Goal: Transaction & Acquisition: Purchase product/service

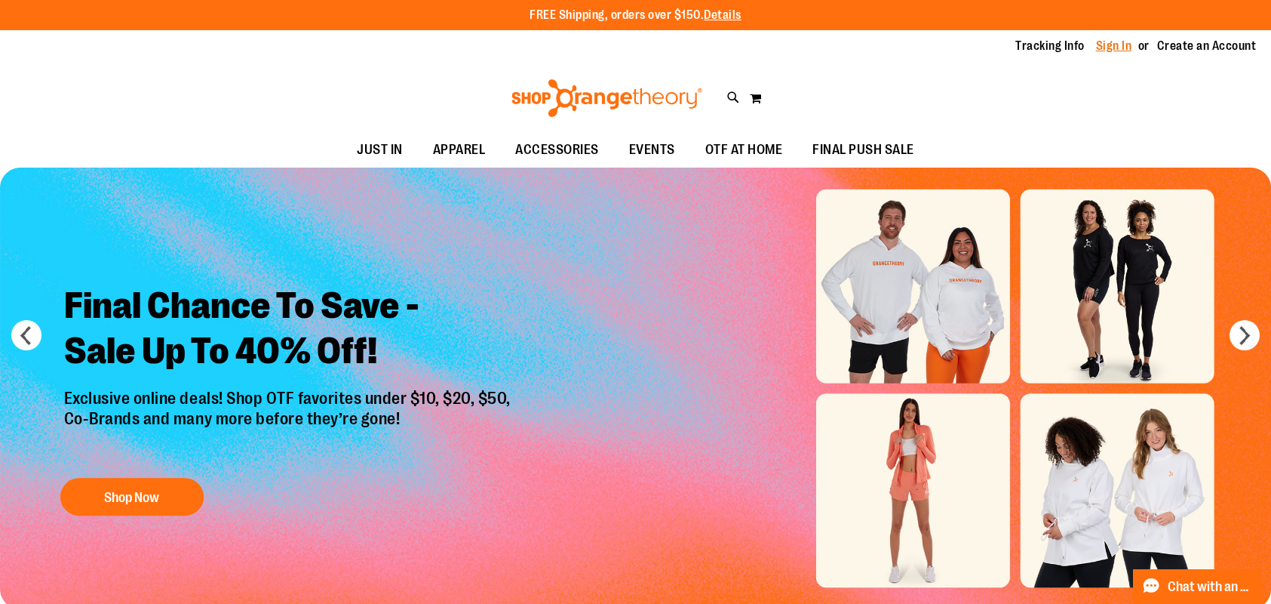
click at [1120, 48] on link "Sign In" at bounding box center [1114, 46] width 36 height 17
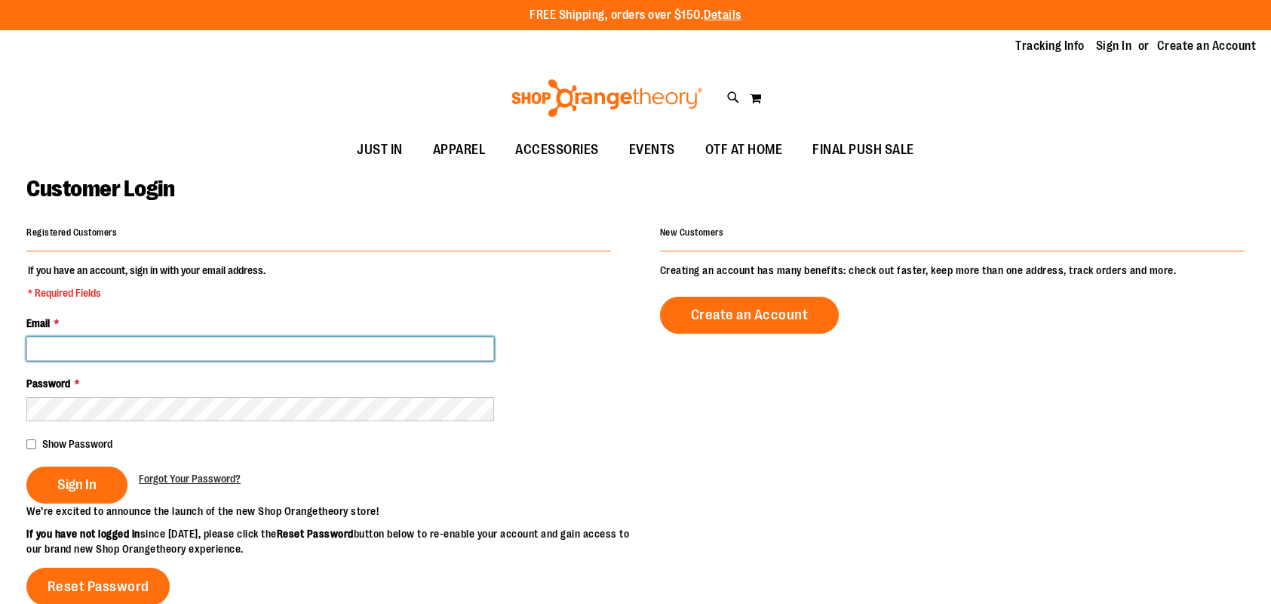
click at [220, 346] on input "Email *" at bounding box center [260, 348] width 468 height 24
type input "**********"
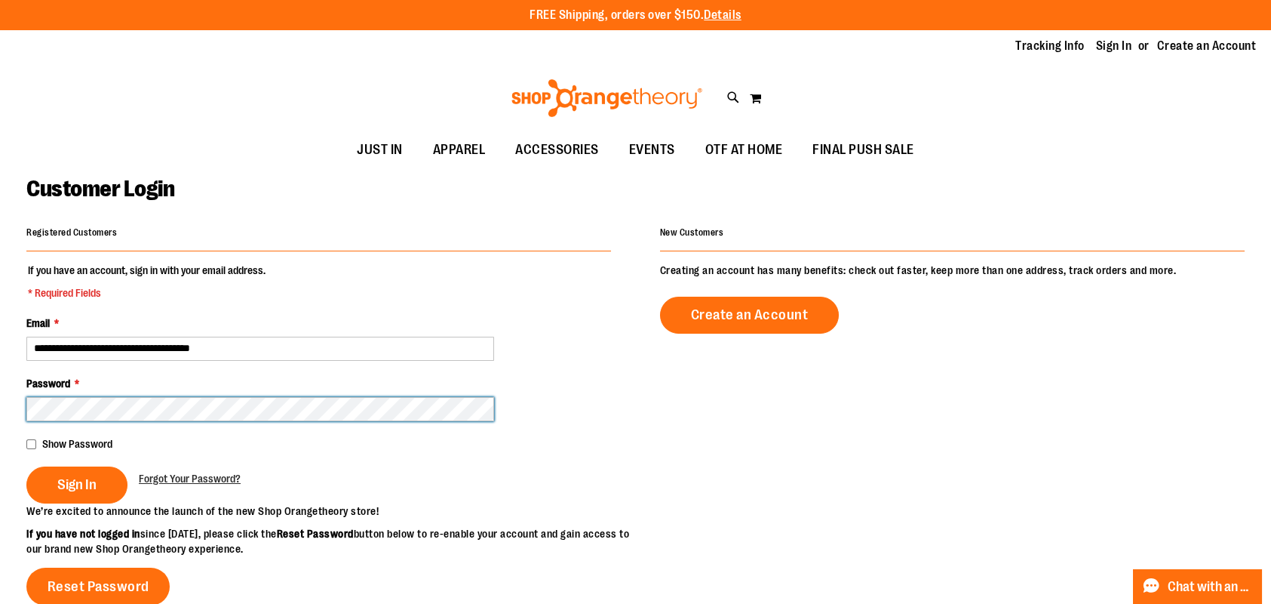
click at [26, 466] on button "Sign In" at bounding box center [76, 484] width 101 height 37
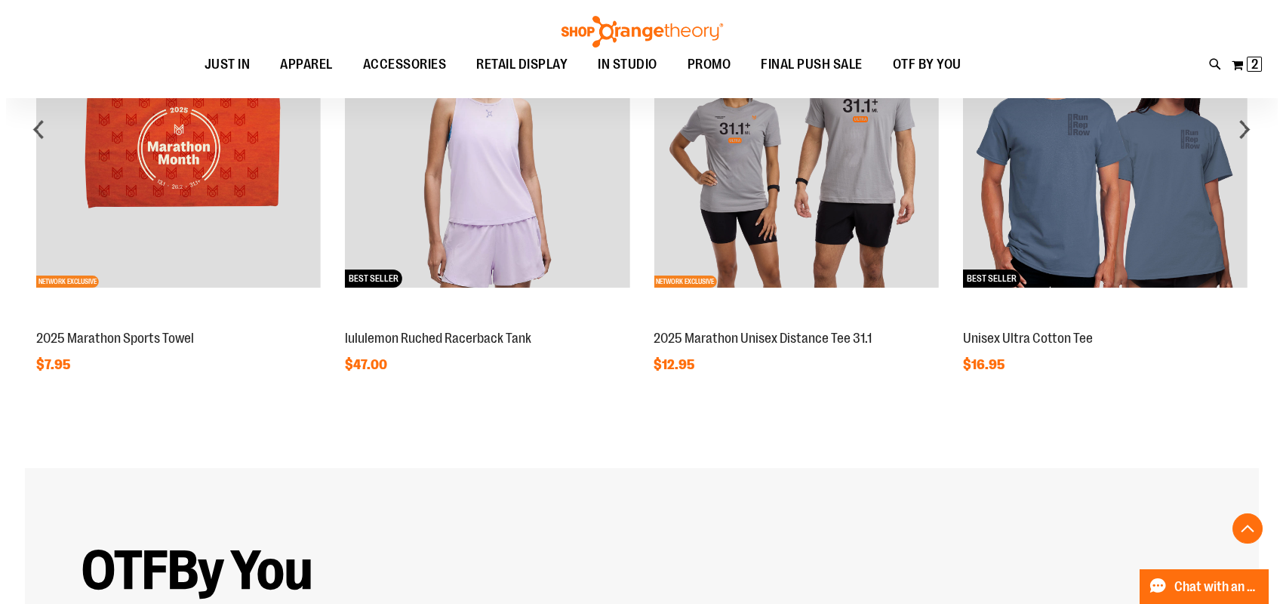
scroll to position [1811, 0]
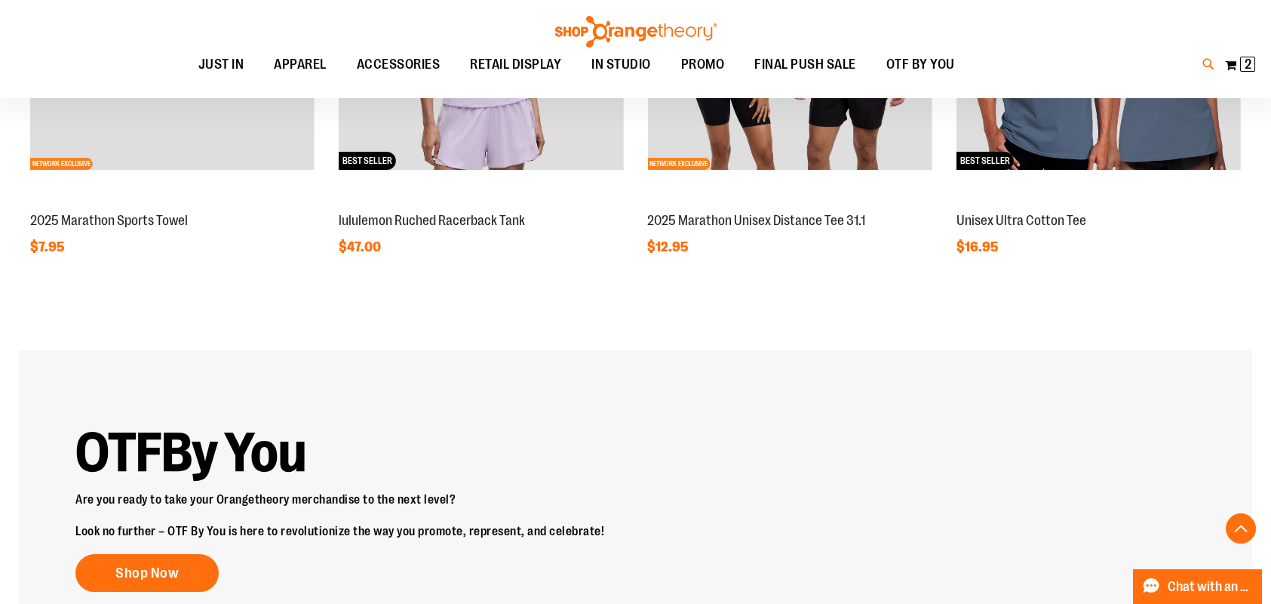
click at [1207, 63] on icon at bounding box center [1209, 64] width 13 height 17
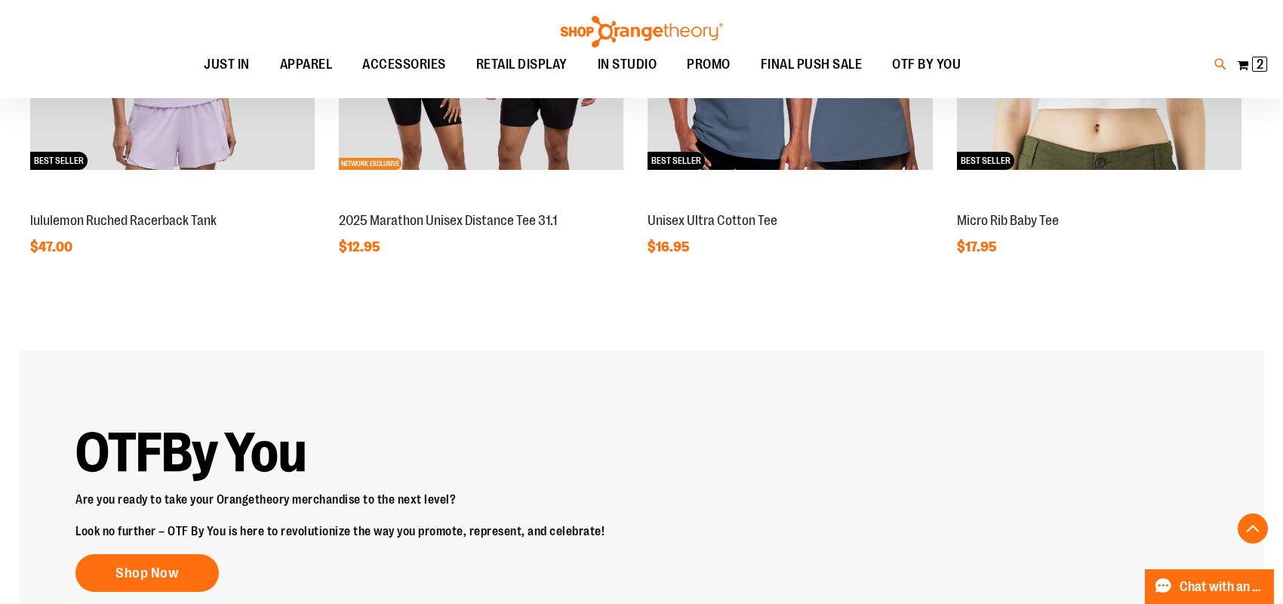
type input "*********"
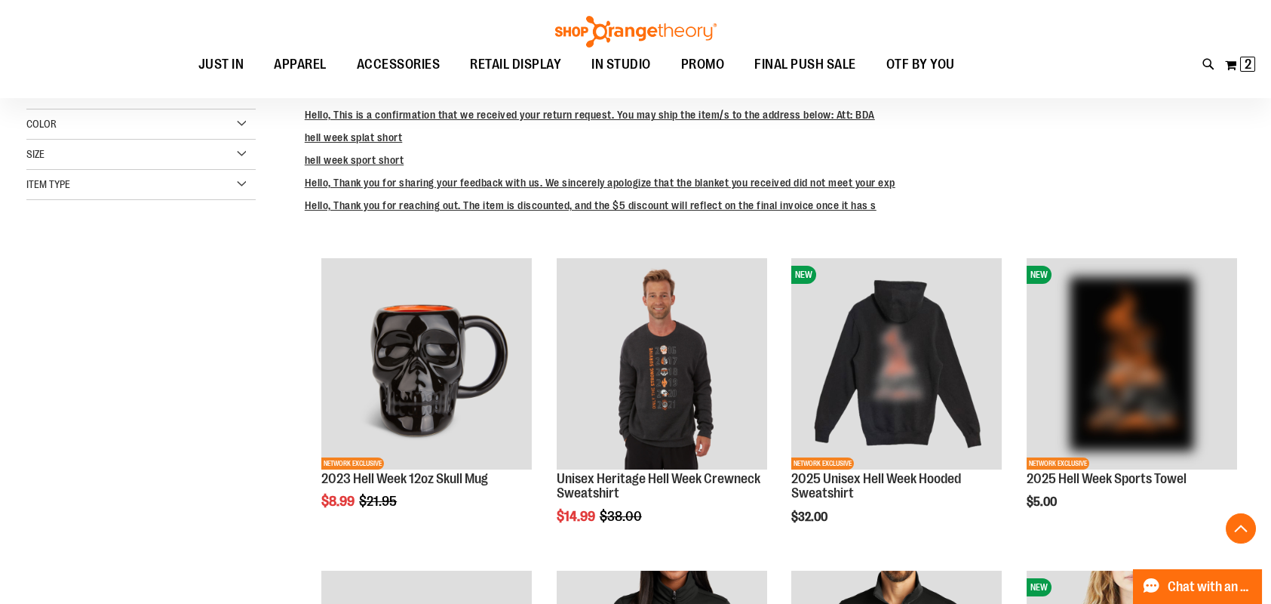
scroll to position [402, 0]
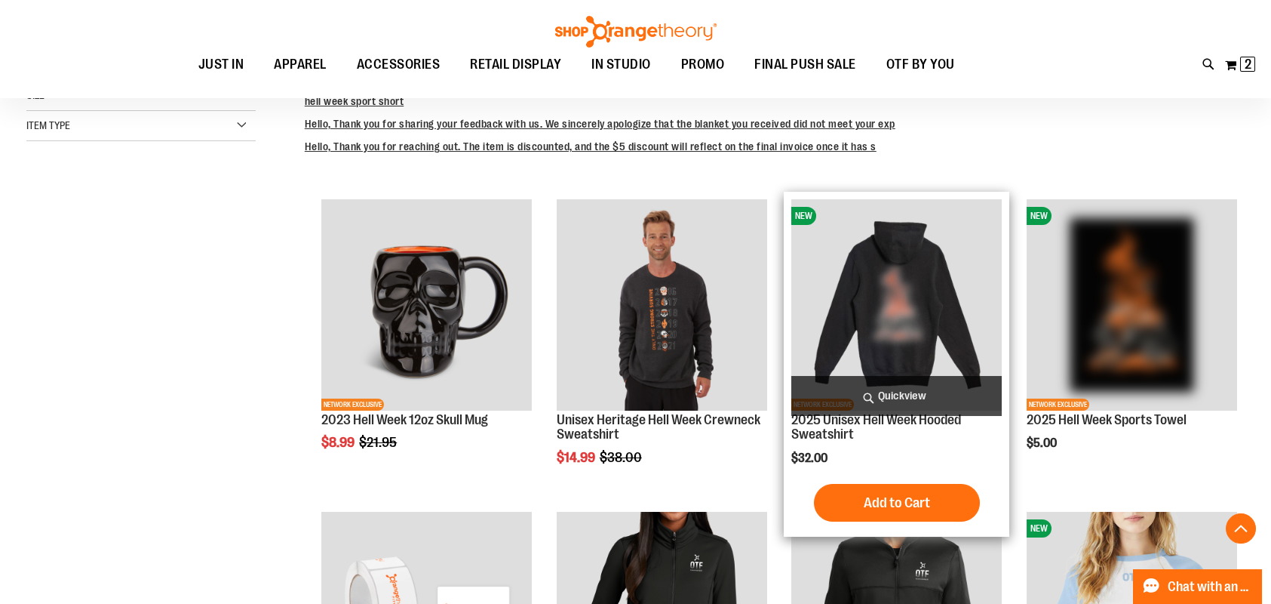
click at [933, 309] on img "product" at bounding box center [896, 304] width 210 height 210
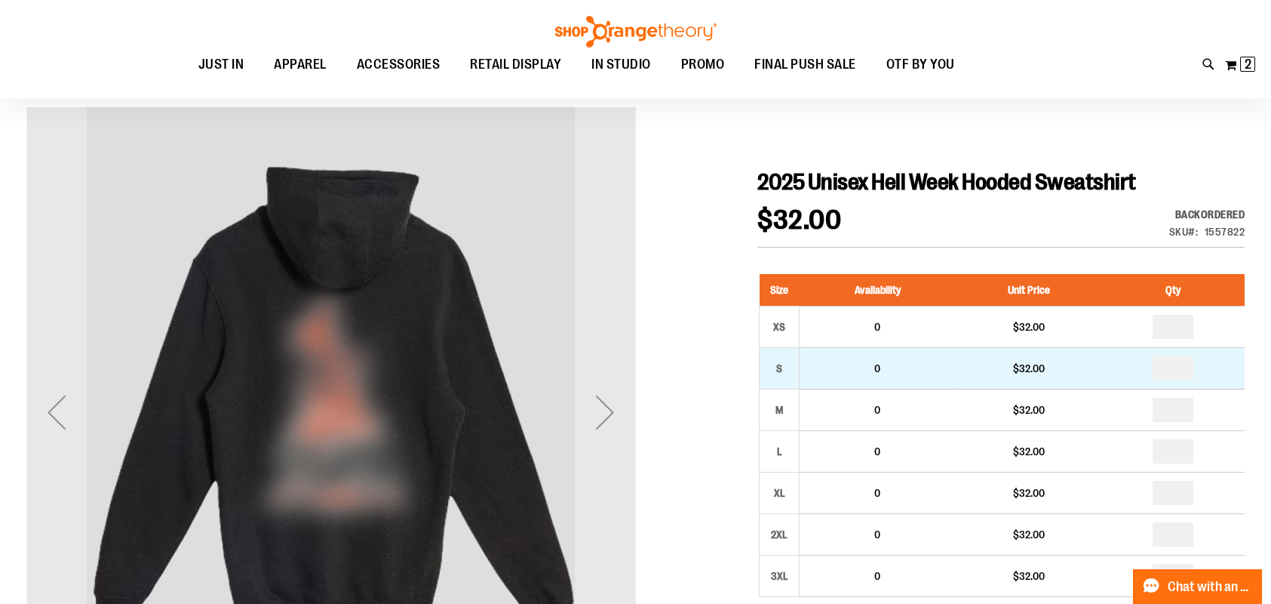
scroll to position [151, 0]
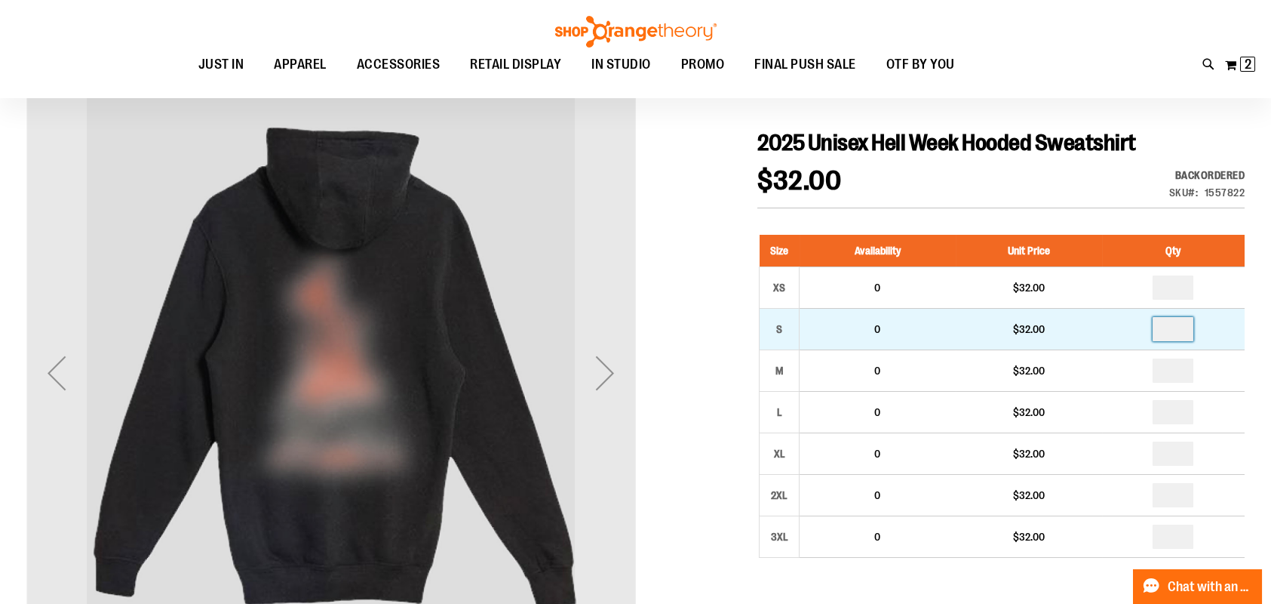
drag, startPoint x: 1179, startPoint y: 330, endPoint x: 1168, endPoint y: 330, distance: 11.3
click at [1168, 330] on input "number" at bounding box center [1173, 329] width 41 height 24
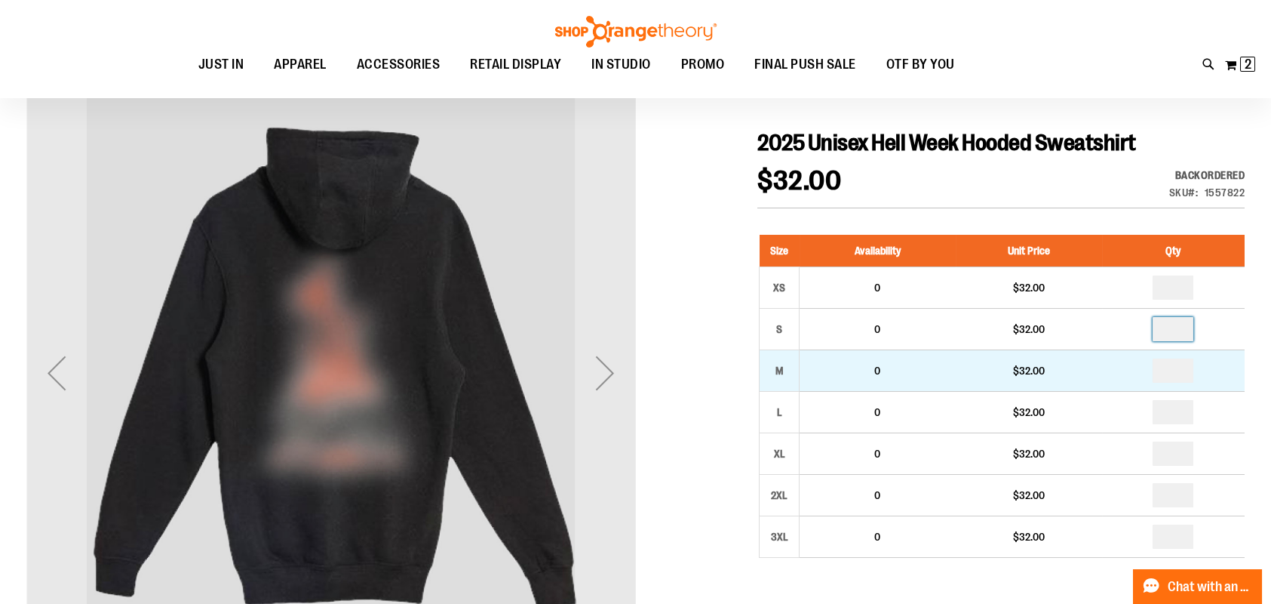
type input "*"
drag, startPoint x: 1180, startPoint y: 373, endPoint x: 1169, endPoint y: 373, distance: 11.3
type input "*"
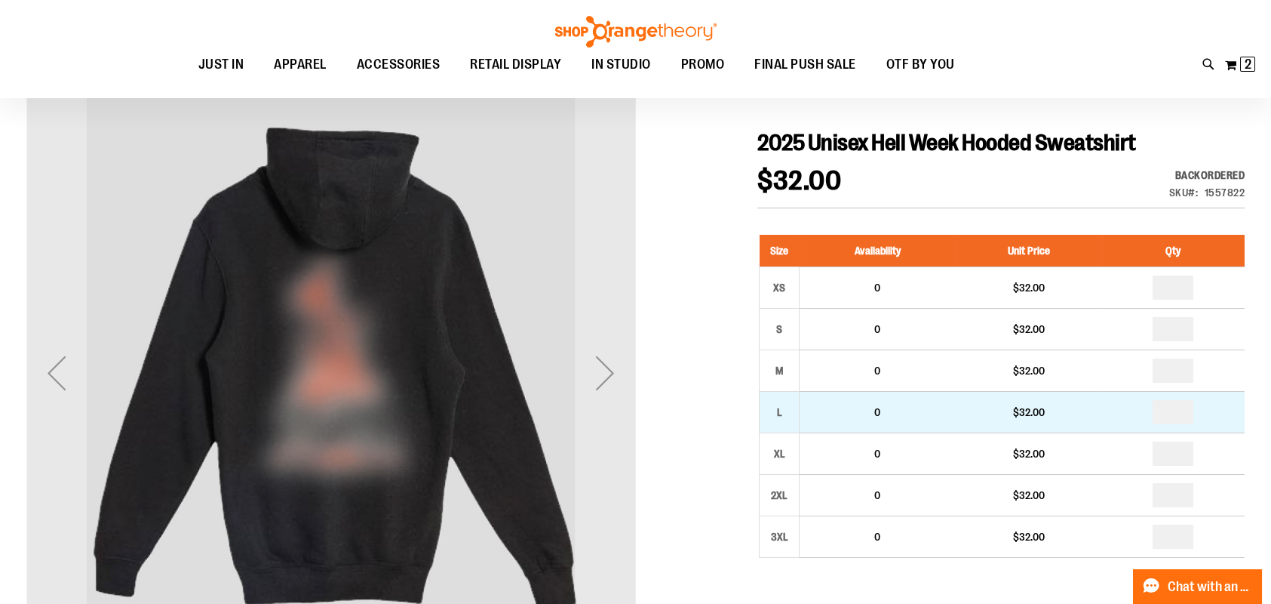
drag, startPoint x: 1178, startPoint y: 414, endPoint x: 1166, endPoint y: 414, distance: 11.3
type input "*"
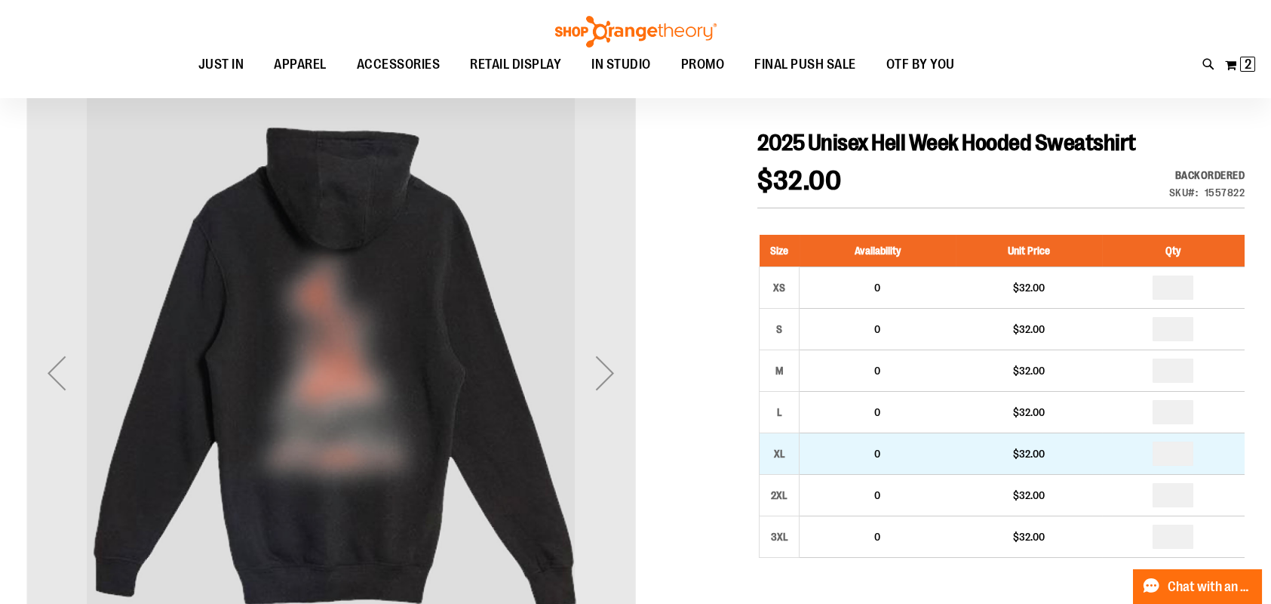
drag, startPoint x: 1182, startPoint y: 447, endPoint x: 1166, endPoint y: 452, distance: 15.8
type input "*"
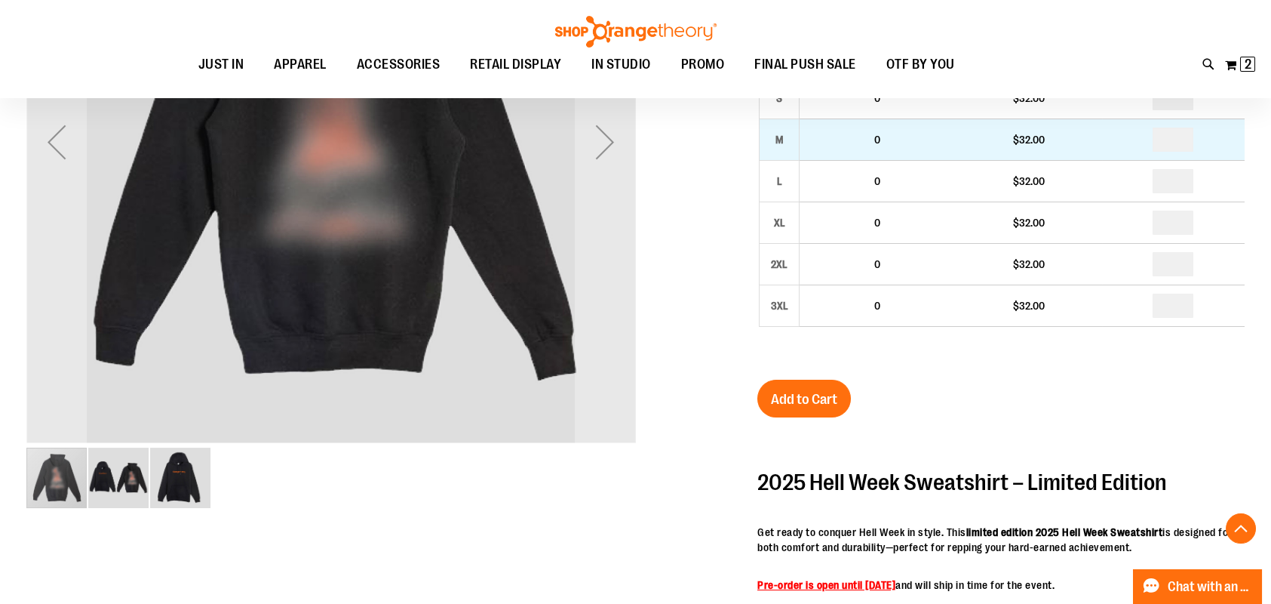
scroll to position [402, 0]
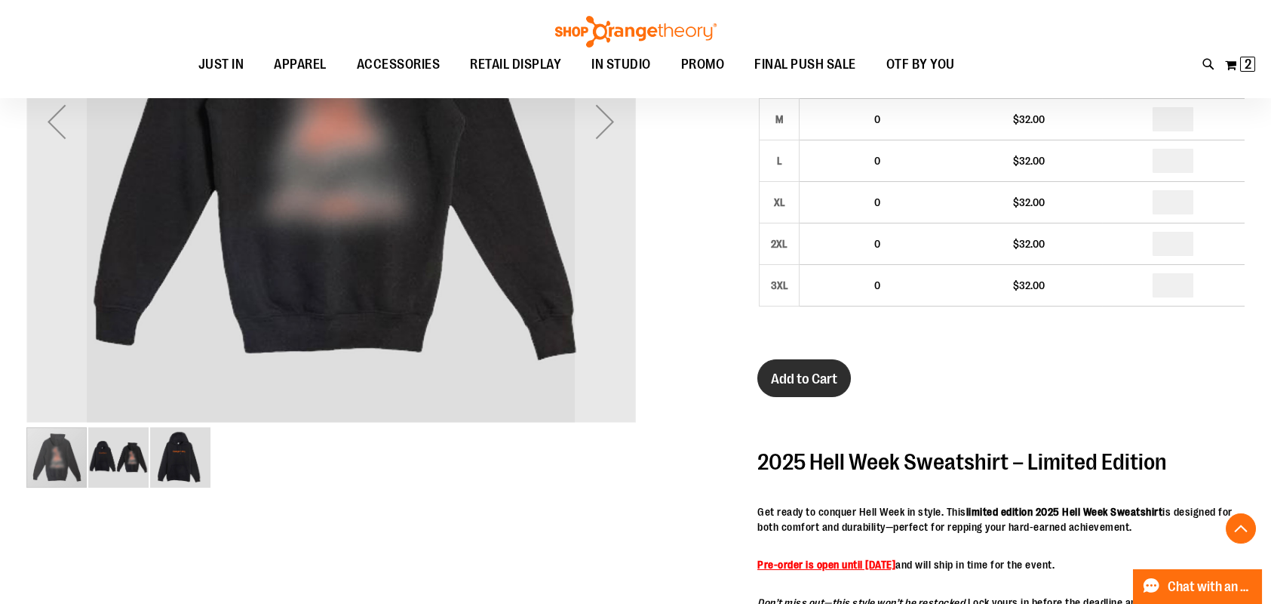
click at [808, 379] on span "Add to Cart" at bounding box center [804, 378] width 66 height 17
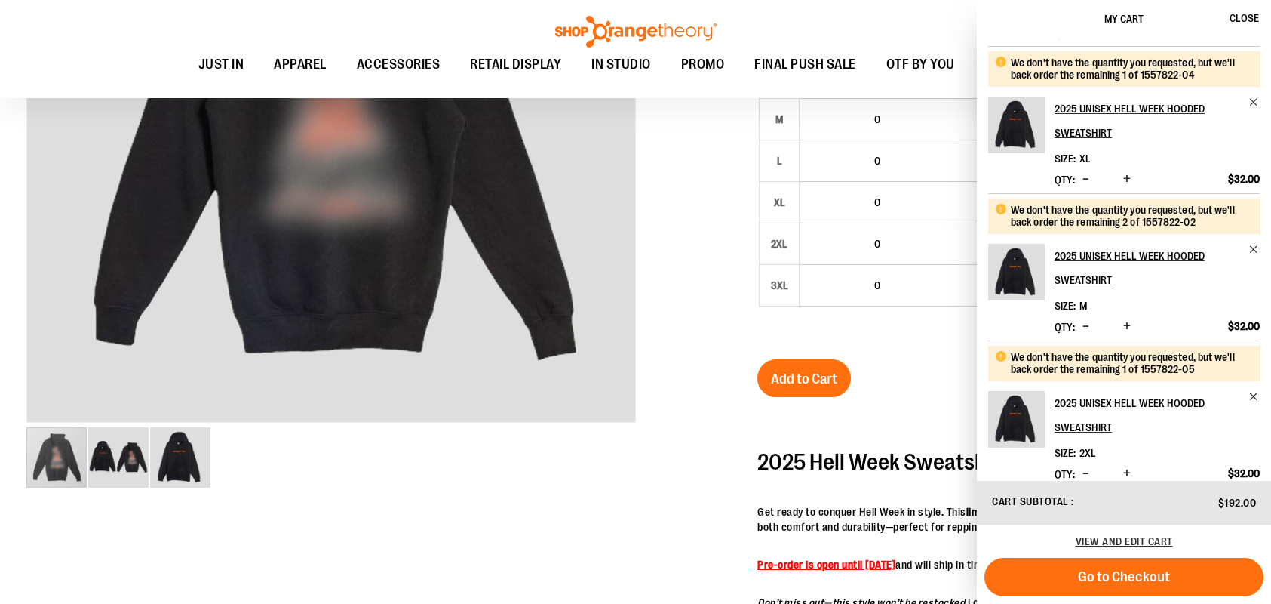
scroll to position [300, 0]
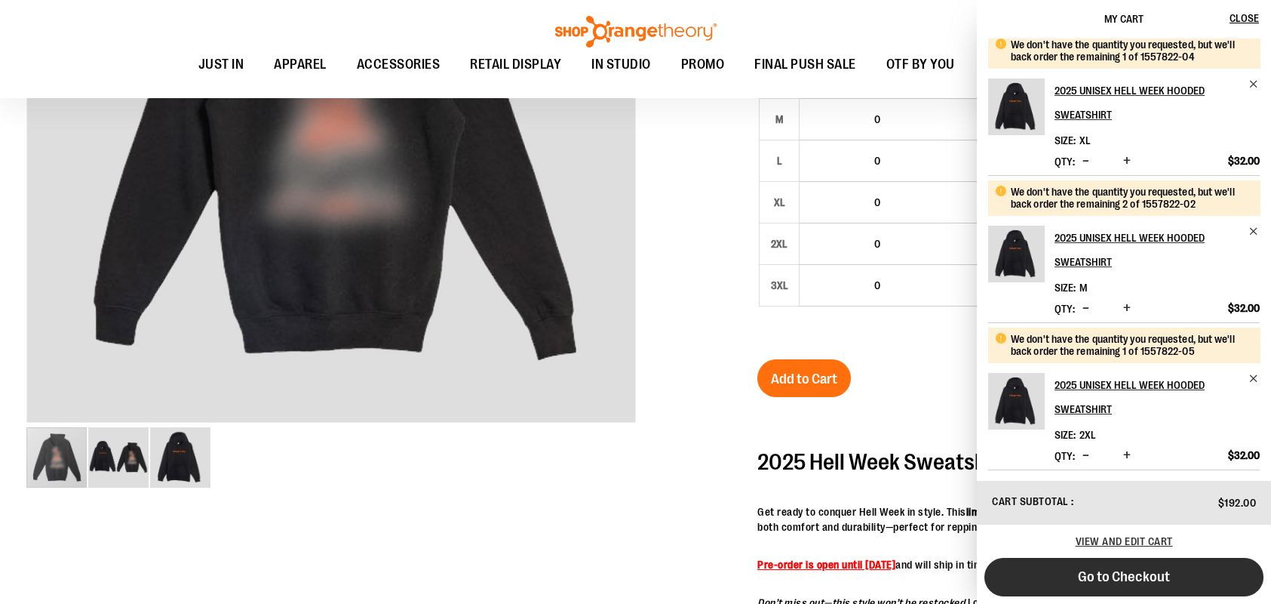
click at [1135, 570] on span "Go to Checkout" at bounding box center [1124, 576] width 92 height 17
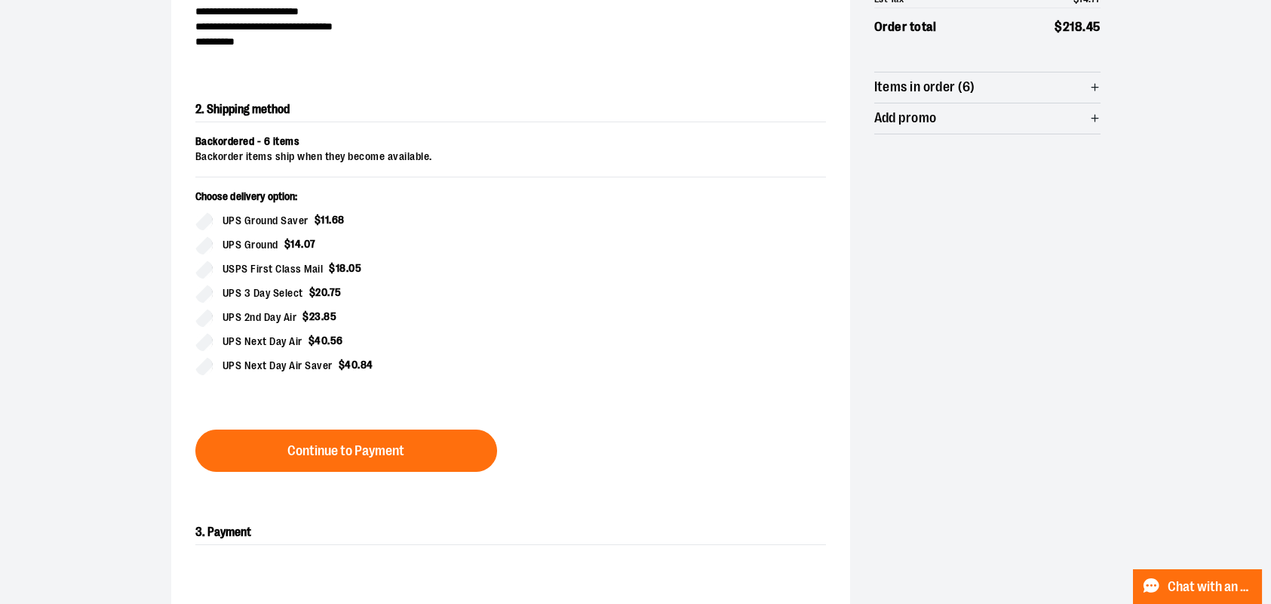
scroll to position [257, 0]
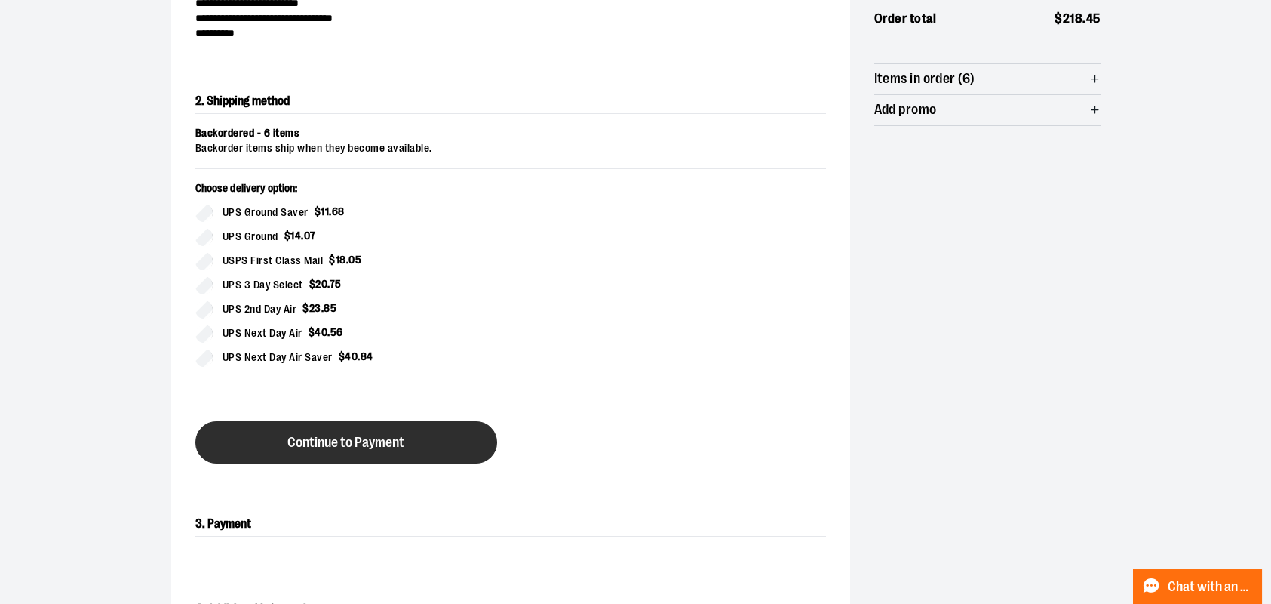
click at [358, 431] on button "Continue to Payment" at bounding box center [346, 442] width 302 height 42
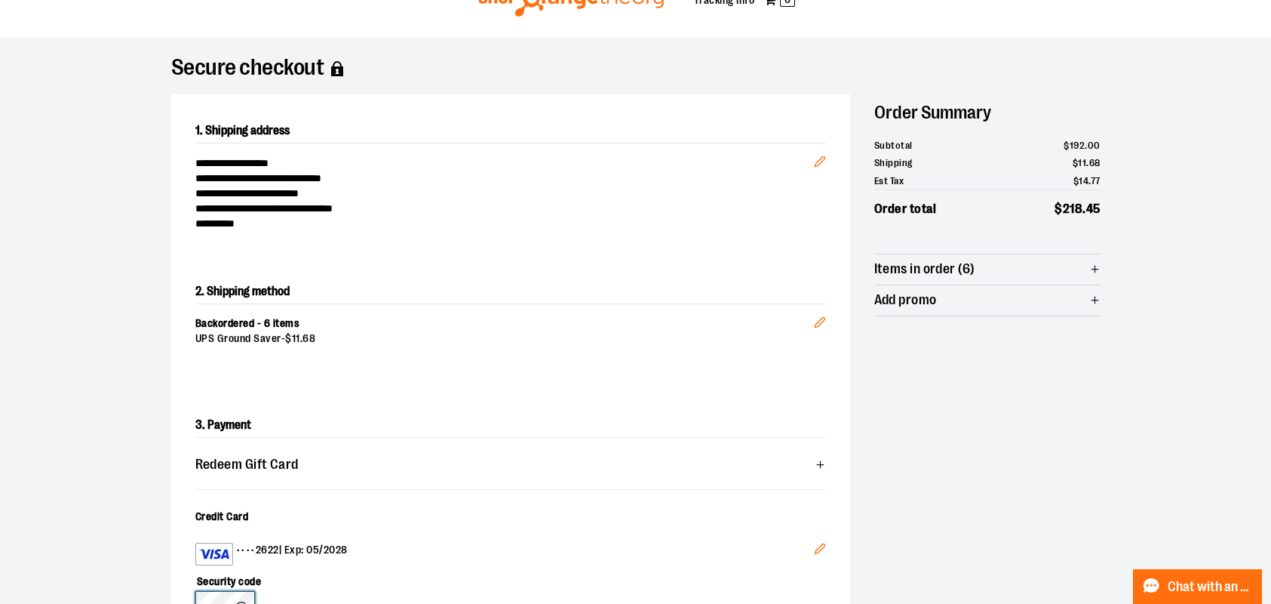
scroll to position [0, 0]
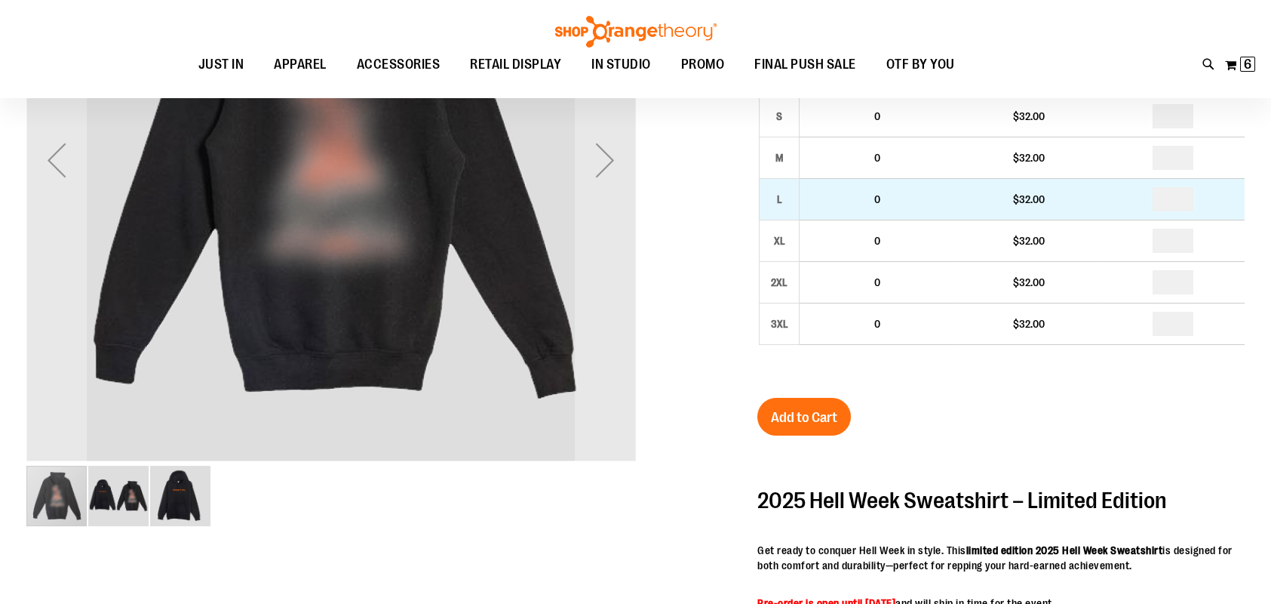
scroll to position [49, 0]
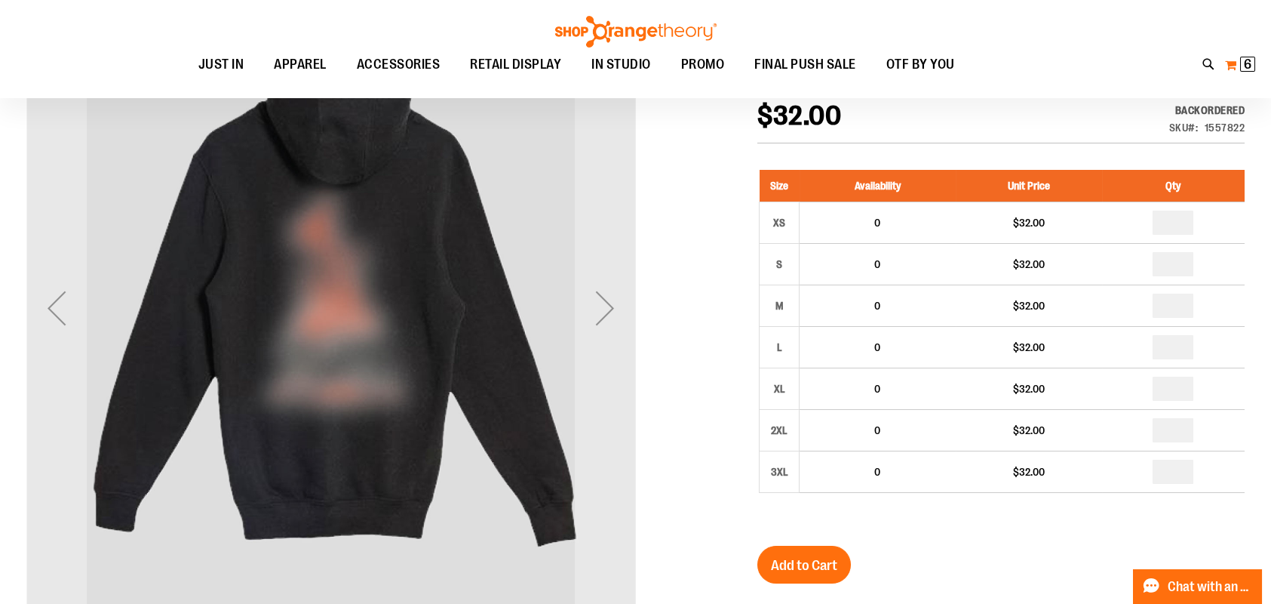
click at [1249, 57] on span "6" at bounding box center [1248, 64] width 8 height 15
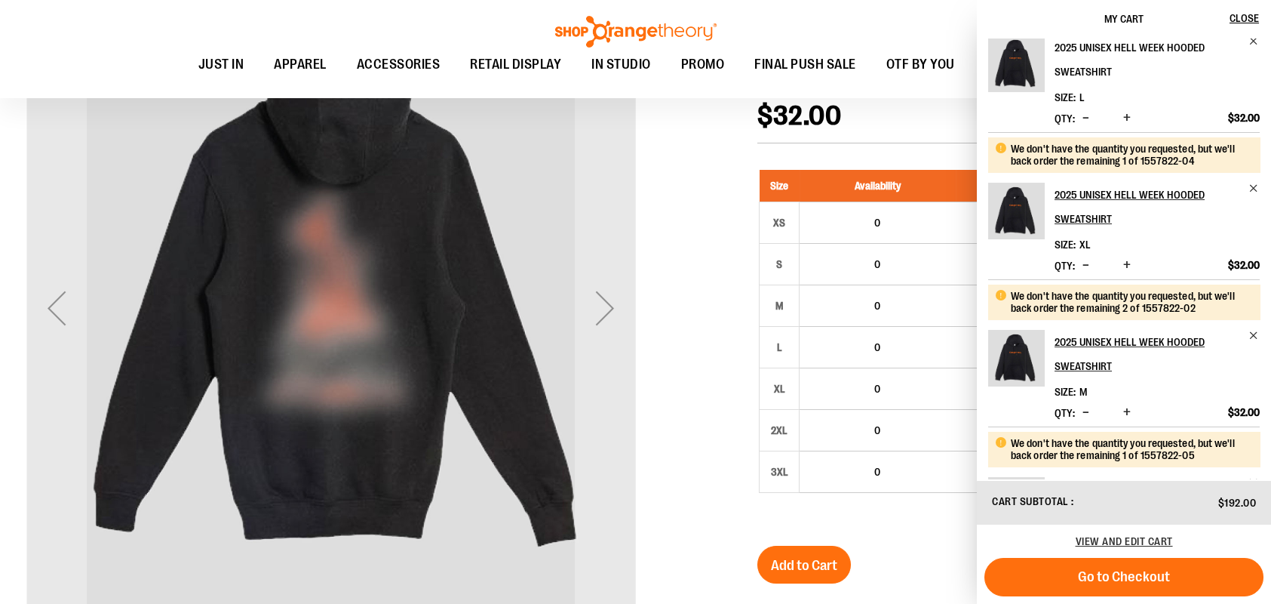
scroll to position [197, 0]
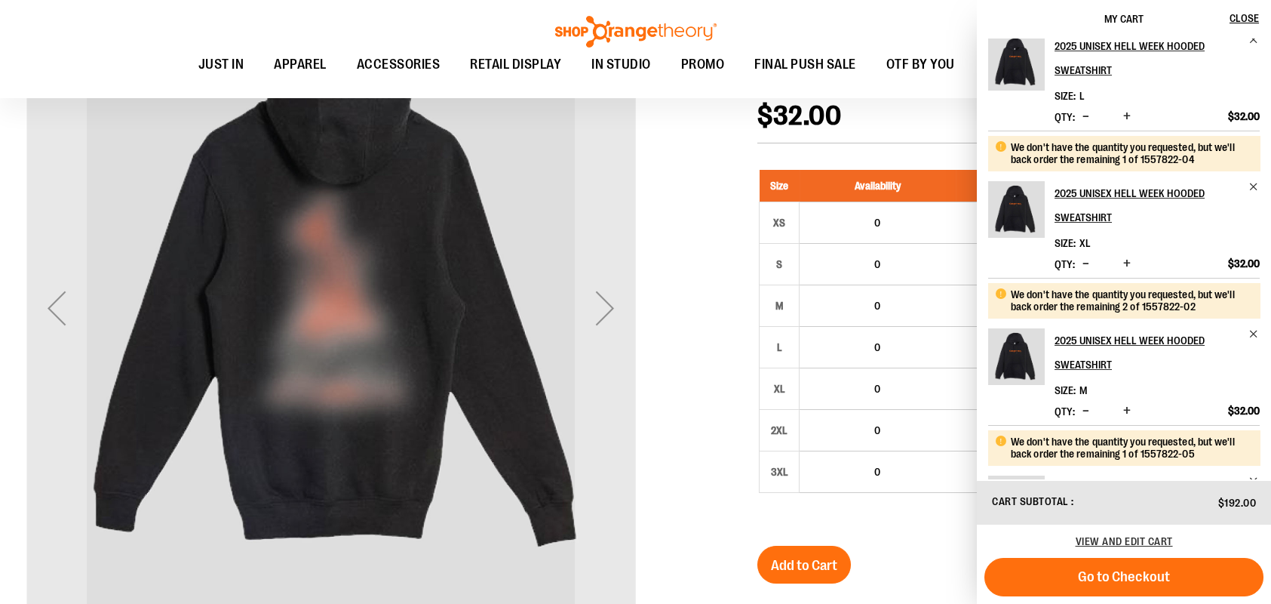
click at [813, 23] on div "Toggle Nav Search Popular Suggestions Advanced Search" at bounding box center [635, 49] width 1271 height 98
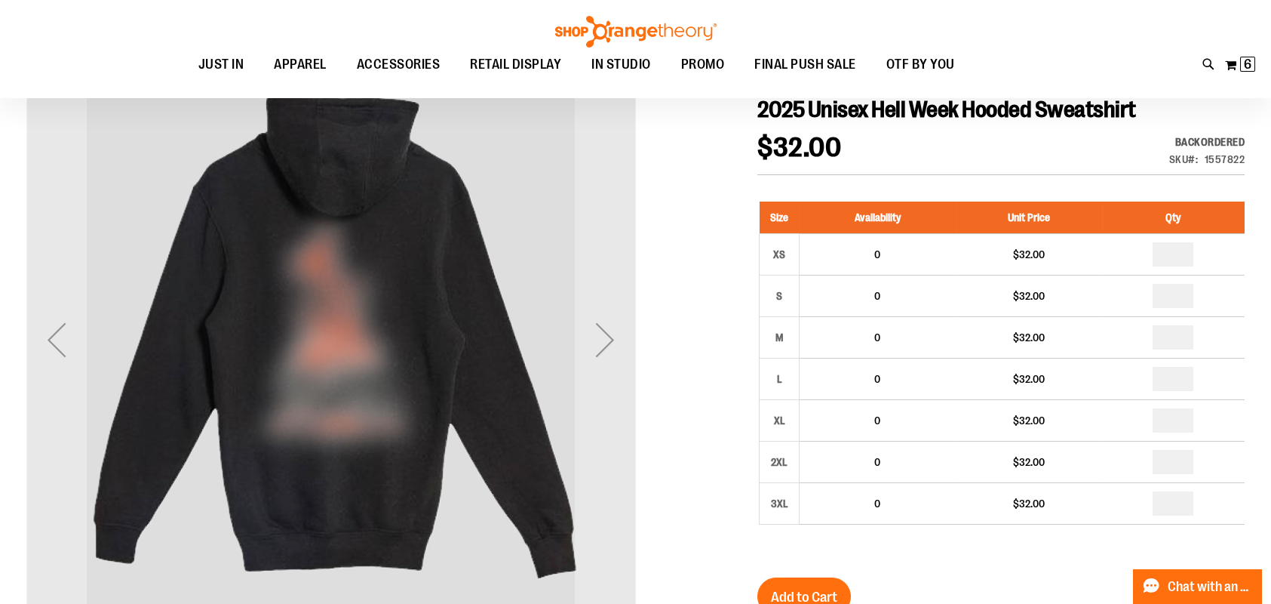
scroll to position [0, 0]
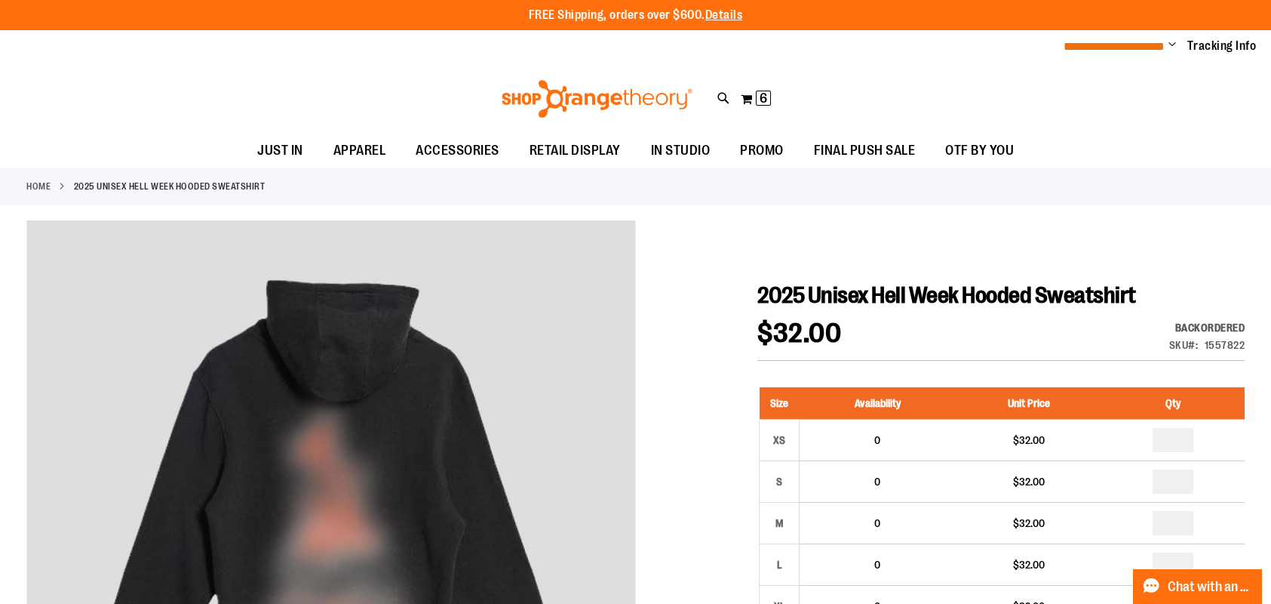
click at [1082, 41] on span "**********" at bounding box center [1114, 46] width 101 height 11
click at [1169, 44] on span "Change" at bounding box center [1173, 45] width 8 height 14
click at [1127, 72] on link "My Account" at bounding box center [1118, 73] width 132 height 29
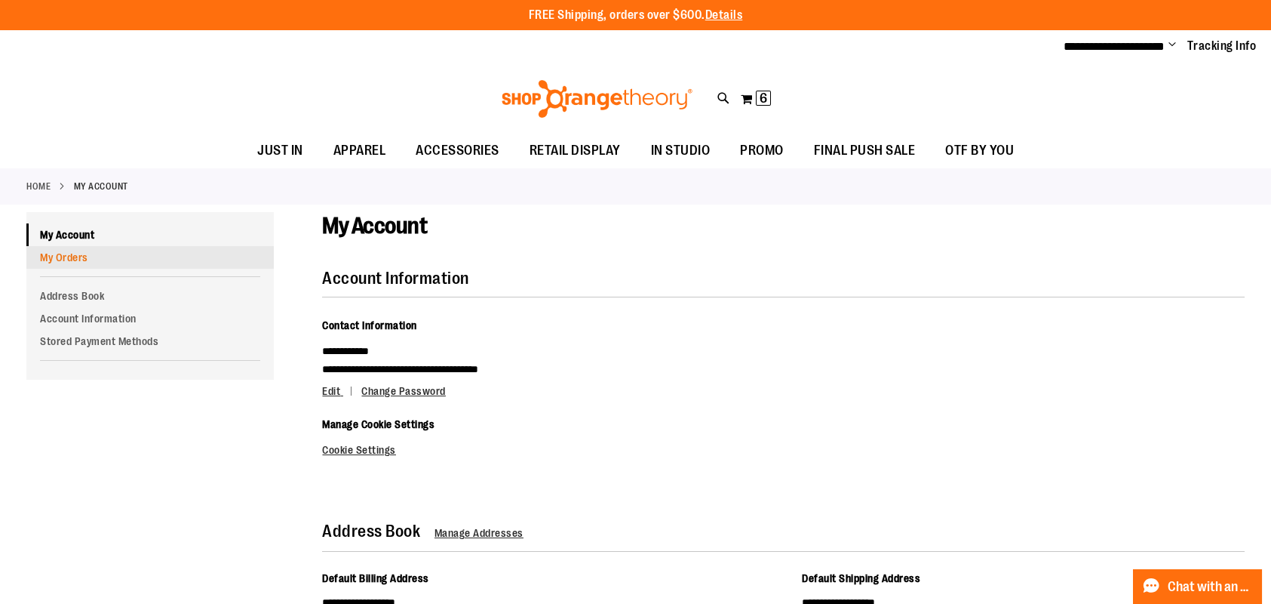
click at [54, 257] on link "My Orders" at bounding box center [149, 257] width 247 height 23
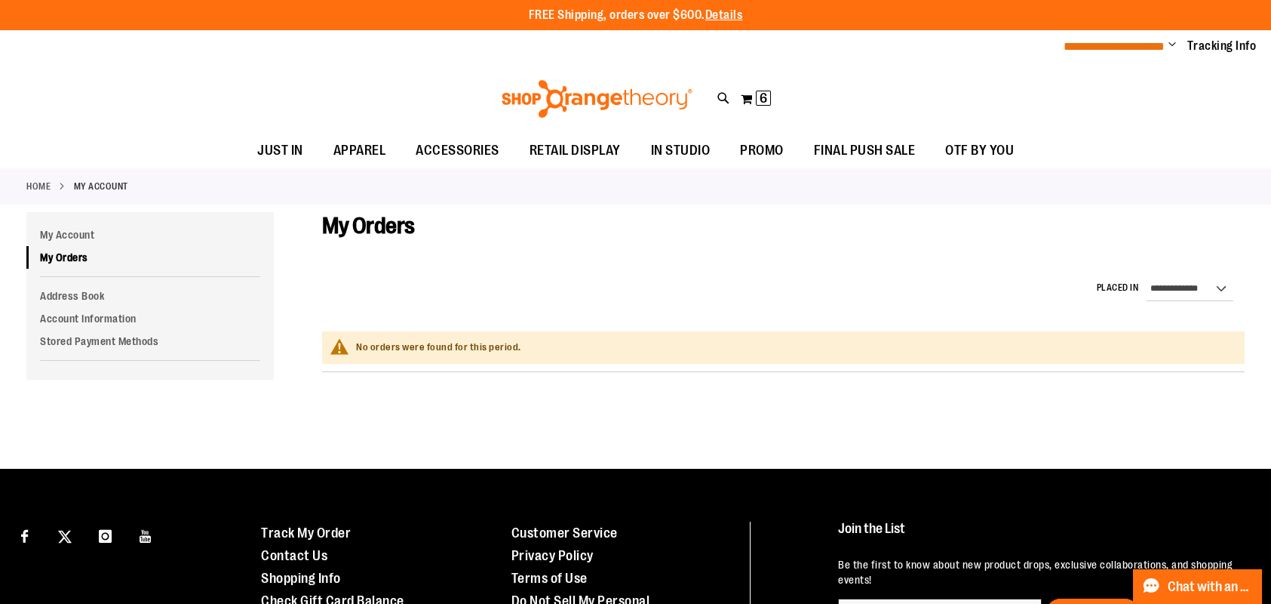
click at [1140, 47] on span "**********" at bounding box center [1114, 46] width 101 height 11
click at [1116, 45] on span "**********" at bounding box center [1114, 46] width 101 height 11
click at [1217, 48] on link "Tracking Info" at bounding box center [1222, 46] width 69 height 17
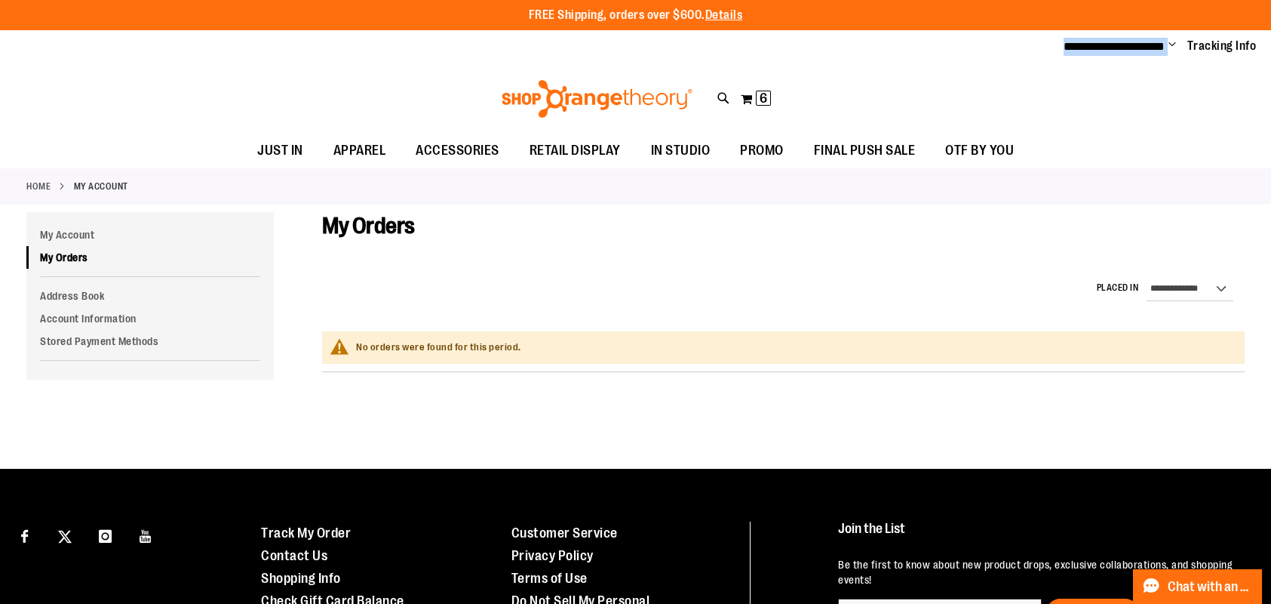
click at [34, 190] on link "Home" at bounding box center [38, 187] width 24 height 14
click at [34, 182] on link "Home" at bounding box center [38, 187] width 24 height 14
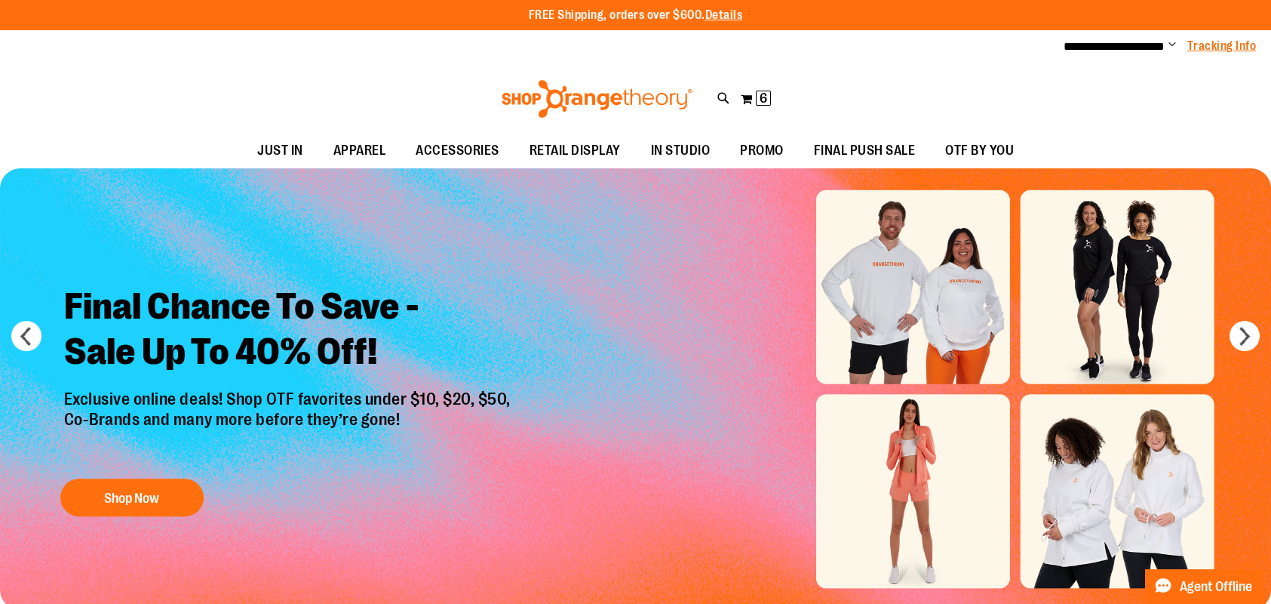
click at [1243, 43] on link "Tracking Info" at bounding box center [1222, 46] width 69 height 17
click at [763, 96] on span "6" at bounding box center [764, 98] width 8 height 15
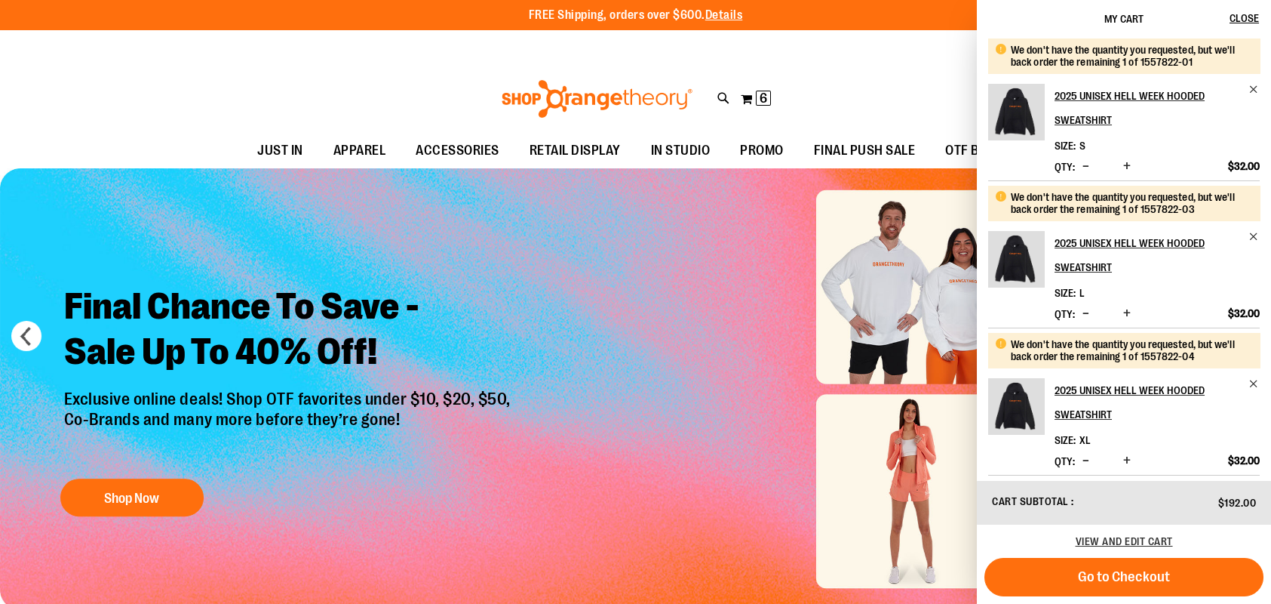
click at [1086, 166] on span "Decrease product quantity" at bounding box center [1086, 165] width 7 height 15
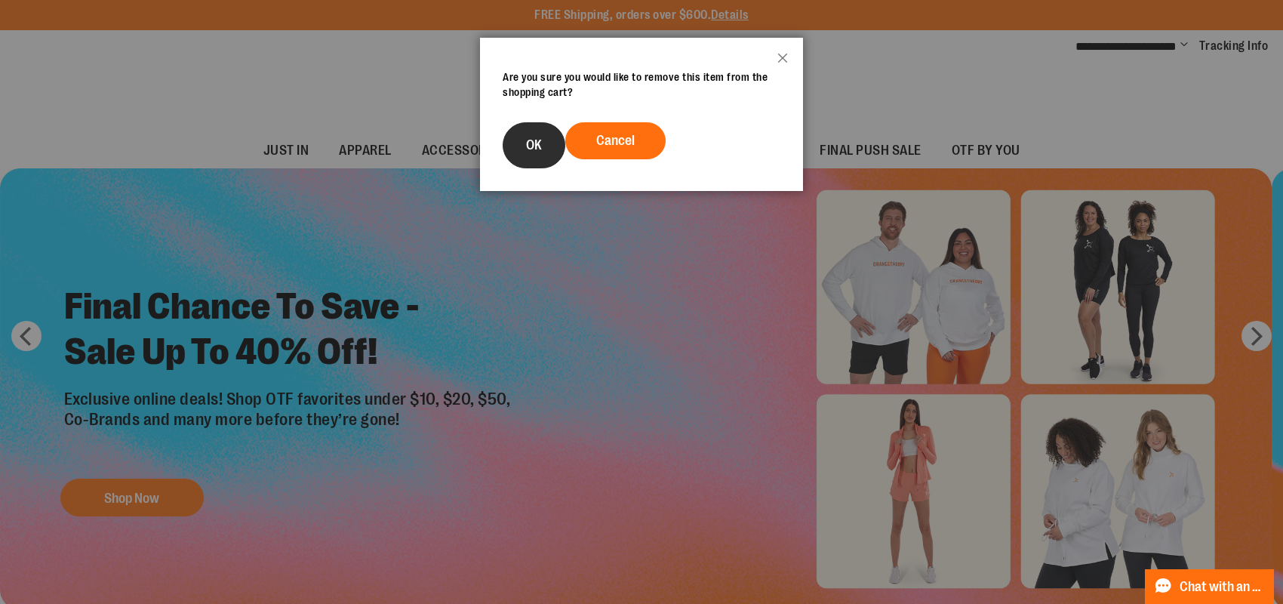
click at [529, 143] on span "OK" at bounding box center [534, 144] width 16 height 15
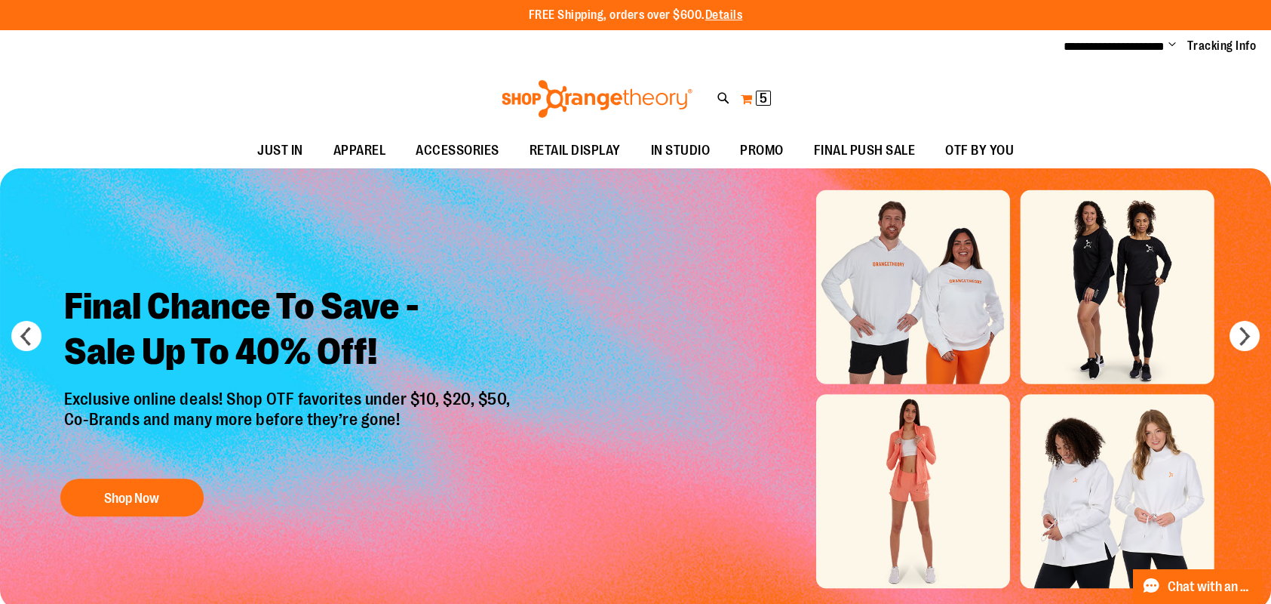
click at [764, 100] on span "5" at bounding box center [764, 98] width 8 height 15
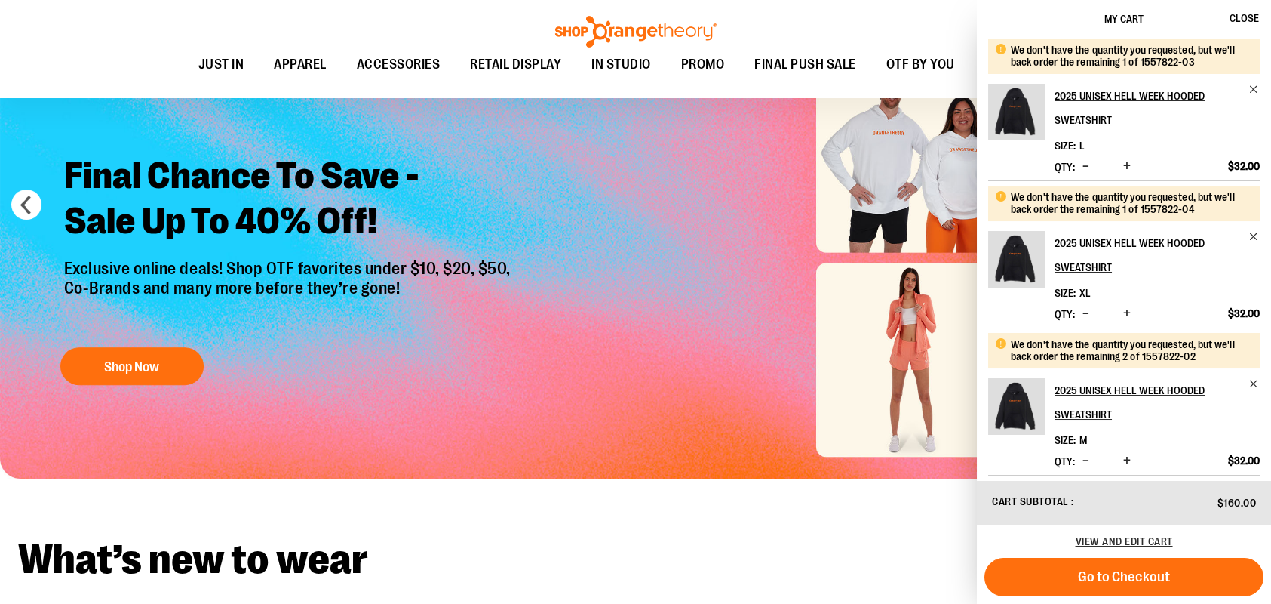
scroll to position [151, 0]
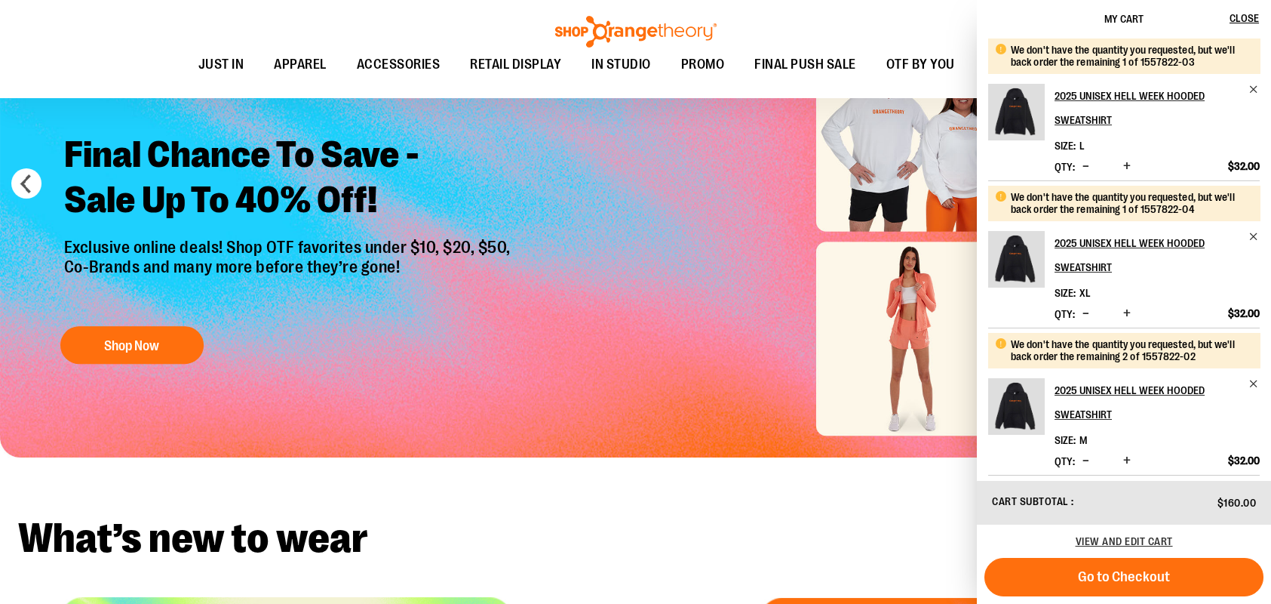
click at [1080, 313] on button "Decrease product quantity" at bounding box center [1086, 313] width 14 height 15
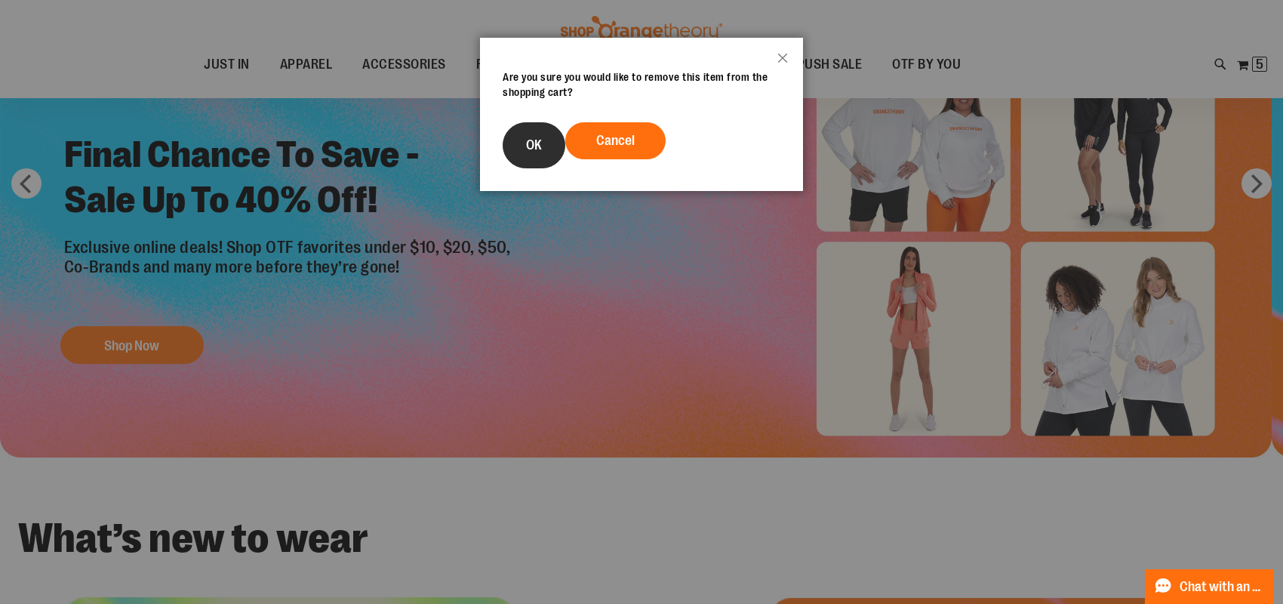
click at [527, 158] on button "OK" at bounding box center [533, 145] width 63 height 46
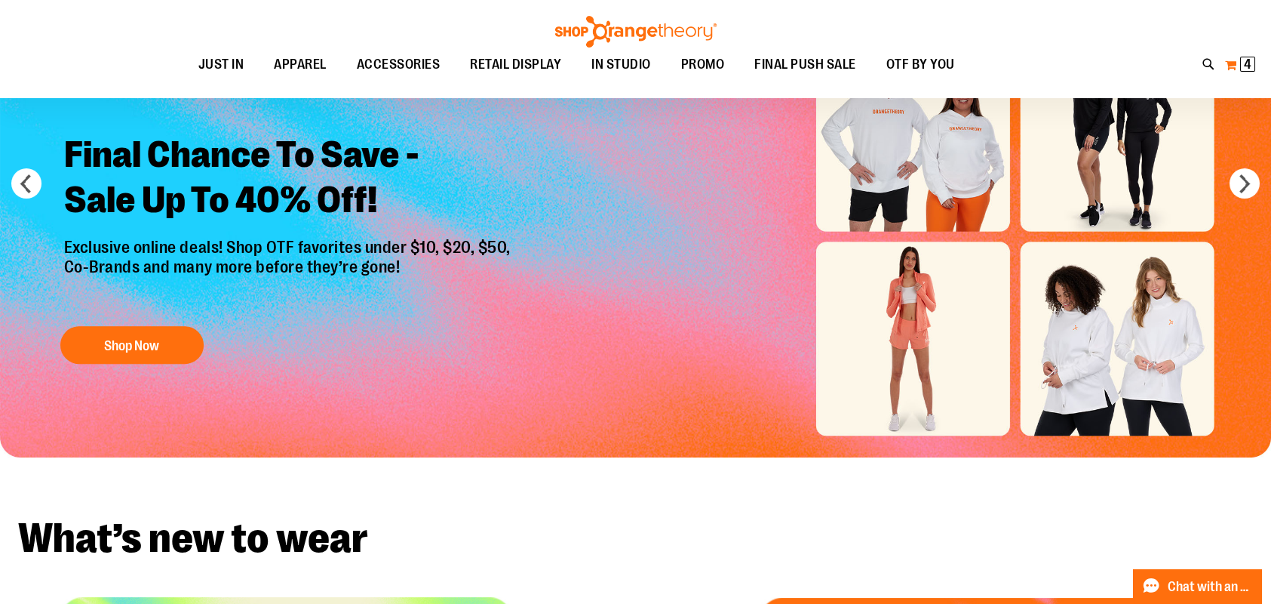
click at [1241, 59] on span "4 4 items" at bounding box center [1247, 64] width 15 height 15
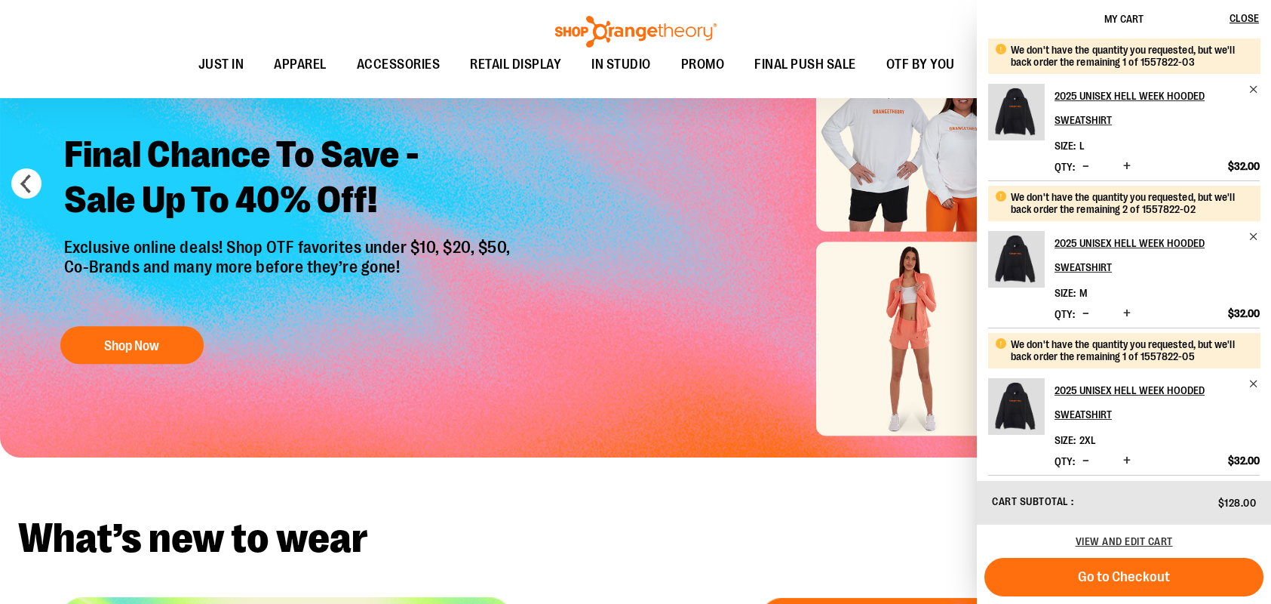
click at [1083, 313] on span "Decrease product quantity" at bounding box center [1086, 313] width 7 height 15
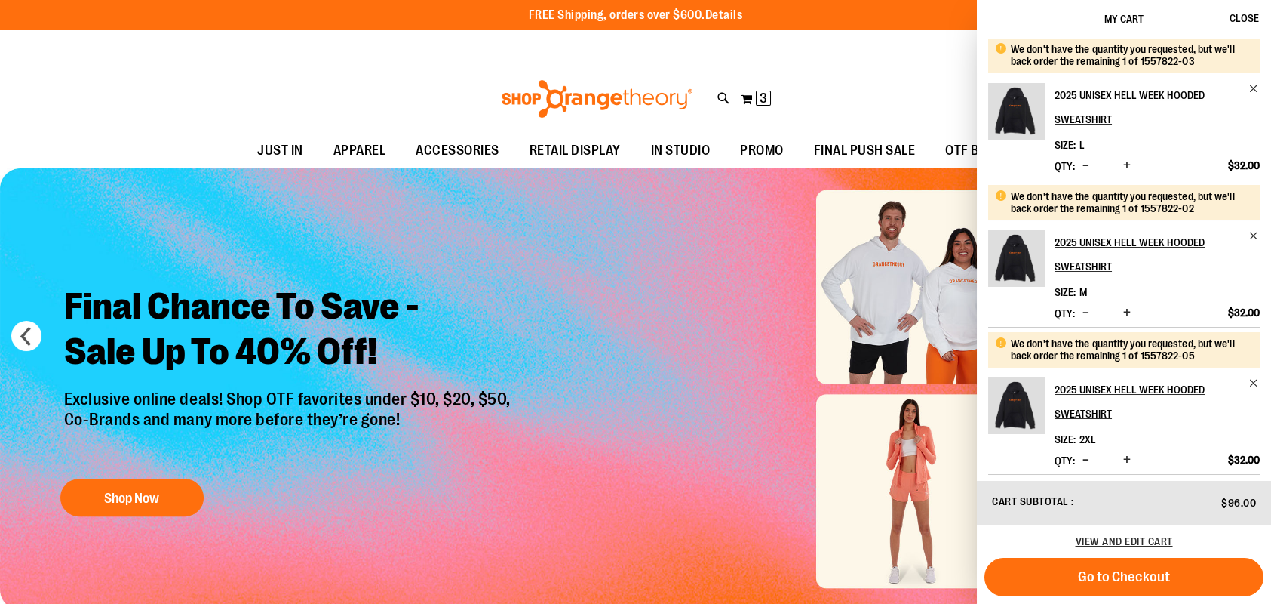
scroll to position [0, 0]
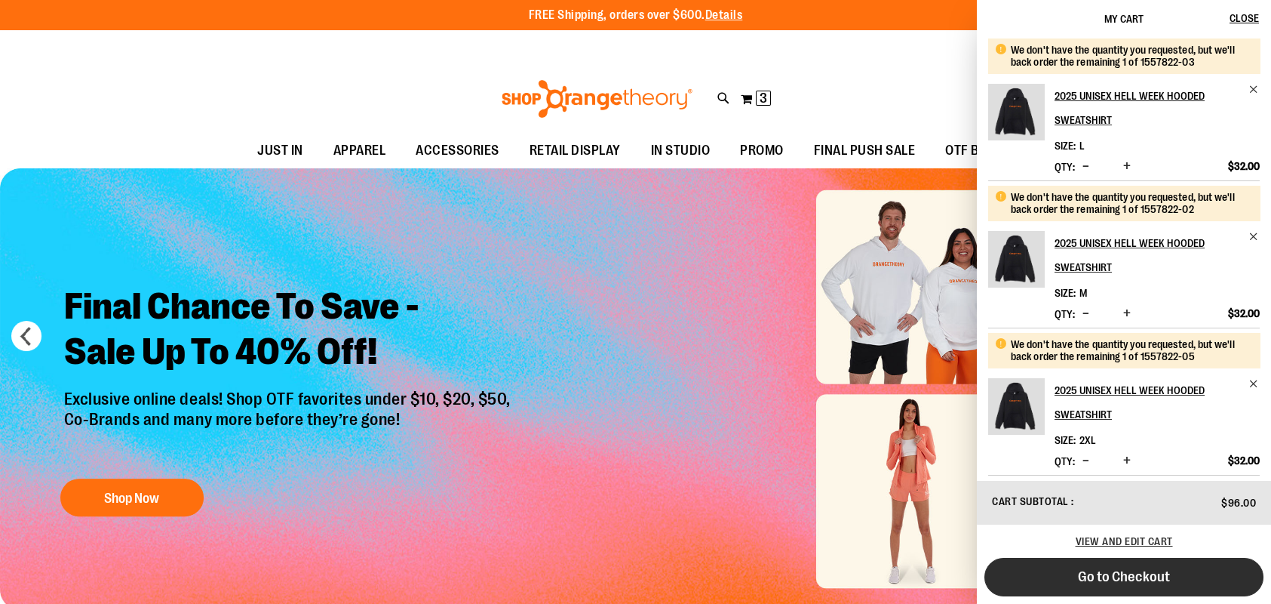
click at [1132, 578] on span "Go to Checkout" at bounding box center [1124, 576] width 92 height 17
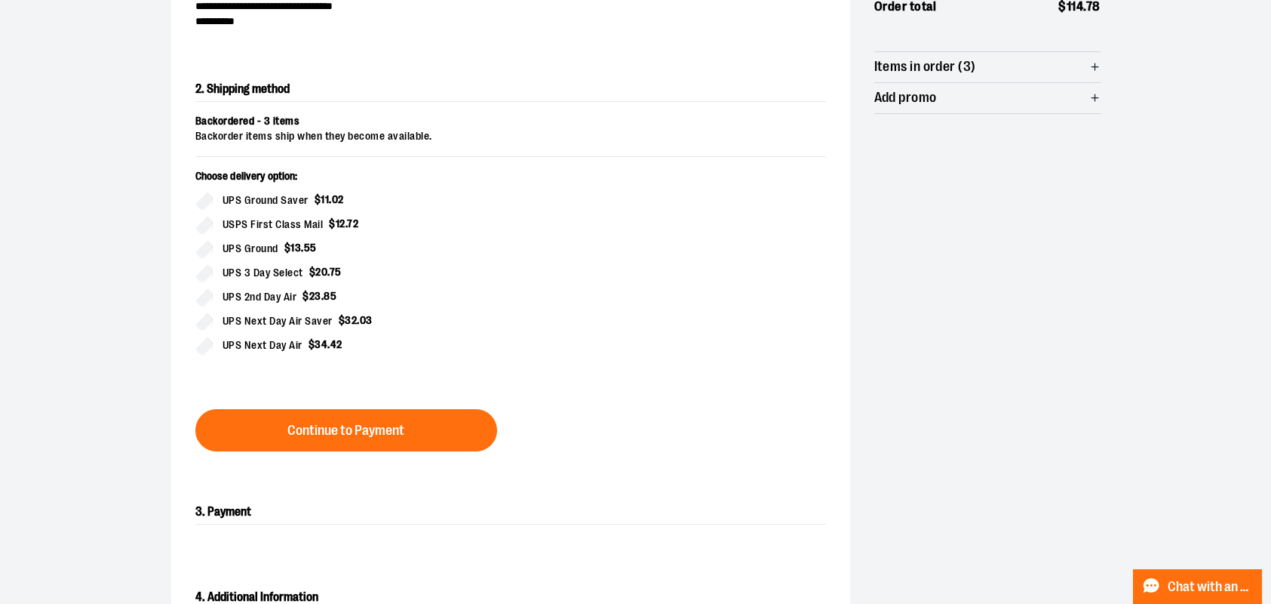
scroll to position [251, 0]
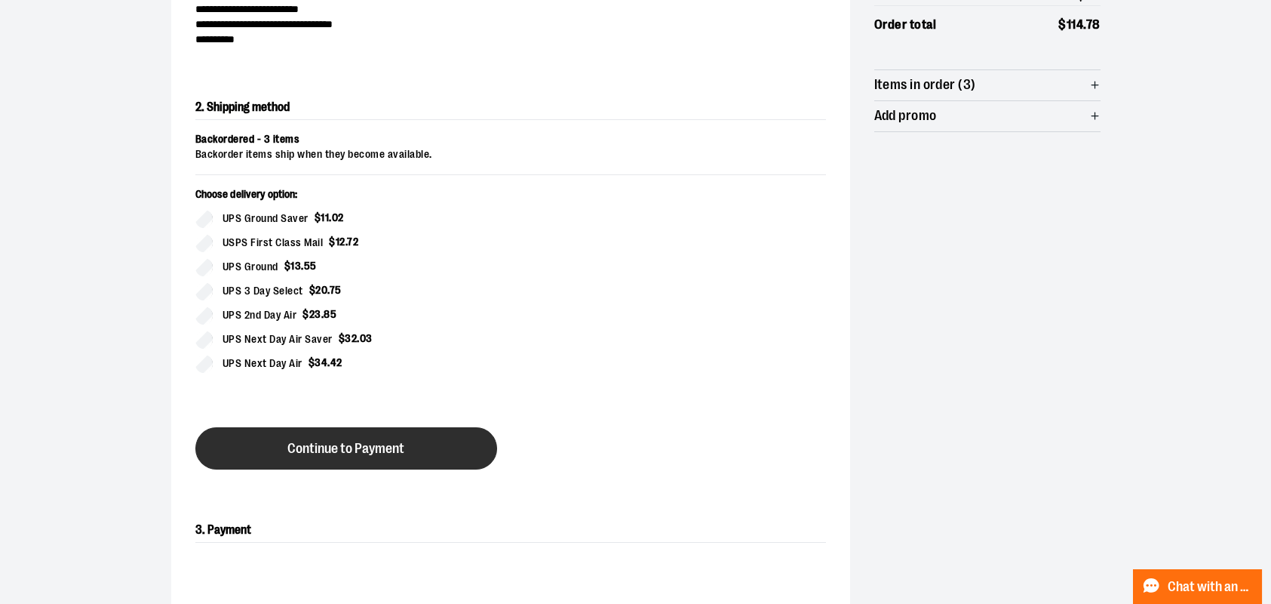
click at [365, 447] on span "Continue to Payment" at bounding box center [345, 448] width 117 height 14
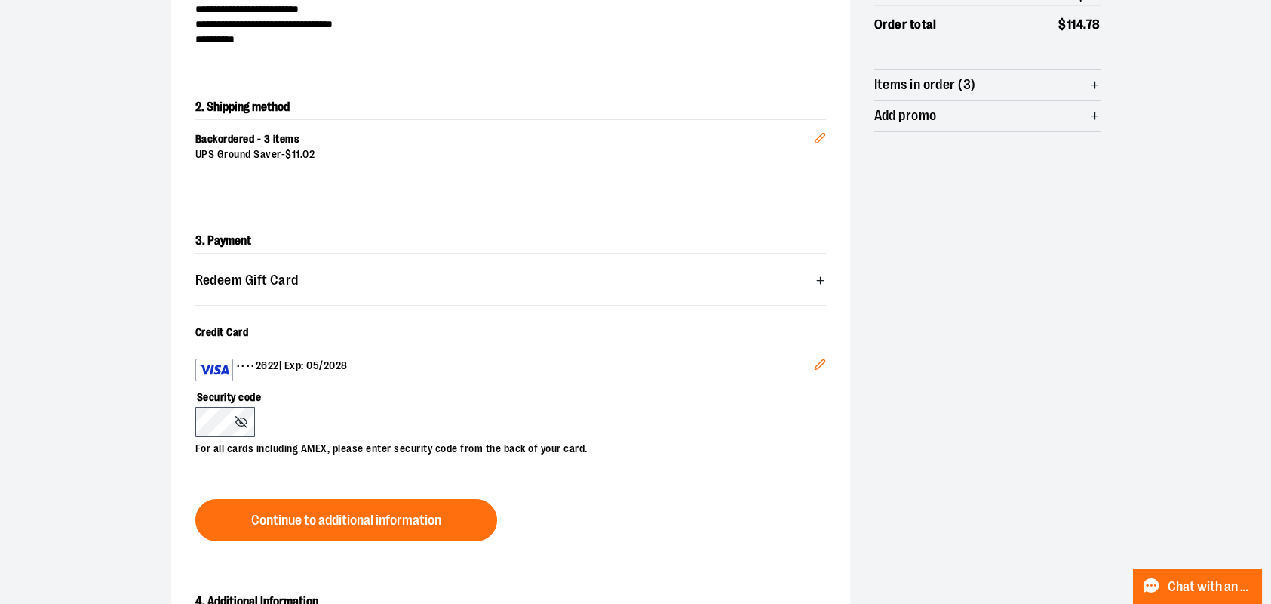
click at [814, 364] on icon "Edit" at bounding box center [820, 364] width 12 height 12
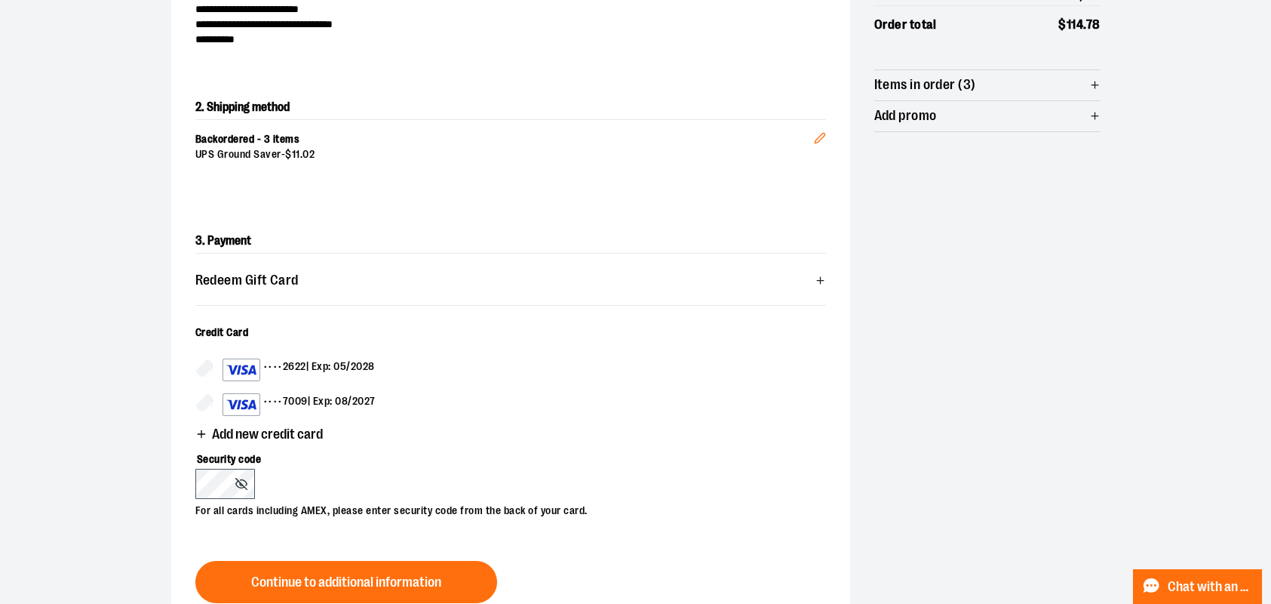
click at [235, 435] on span "Add new credit card" at bounding box center [267, 434] width 111 height 14
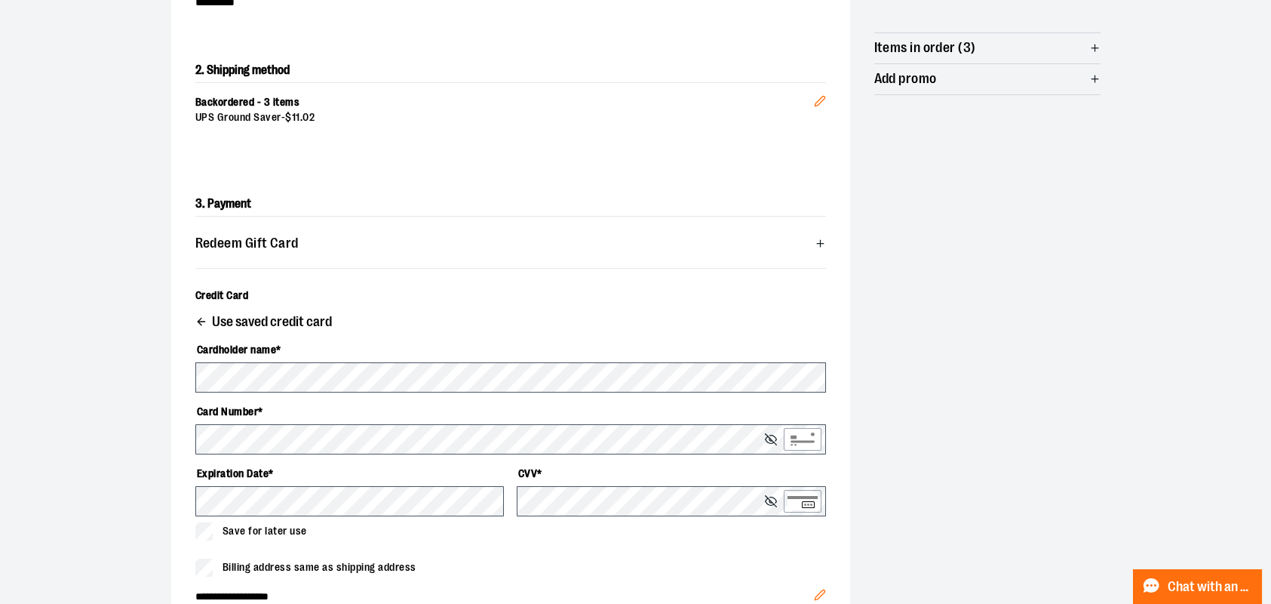
scroll to position [302, 0]
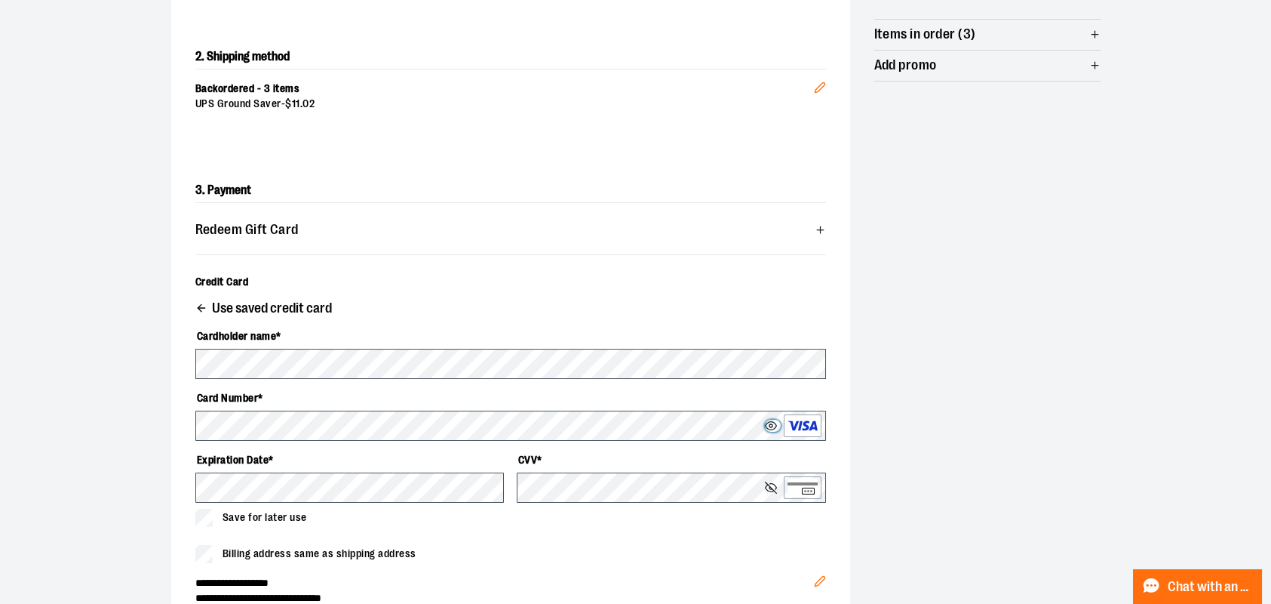
click at [770, 422] on icon at bounding box center [771, 425] width 12 height 12
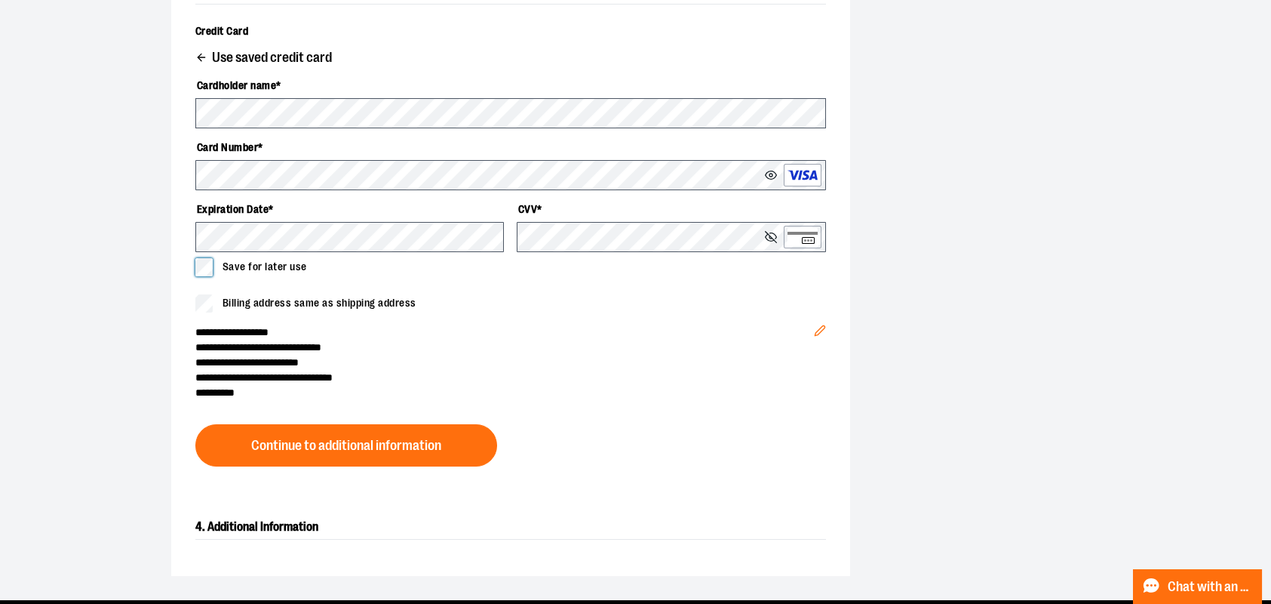
scroll to position [553, 0]
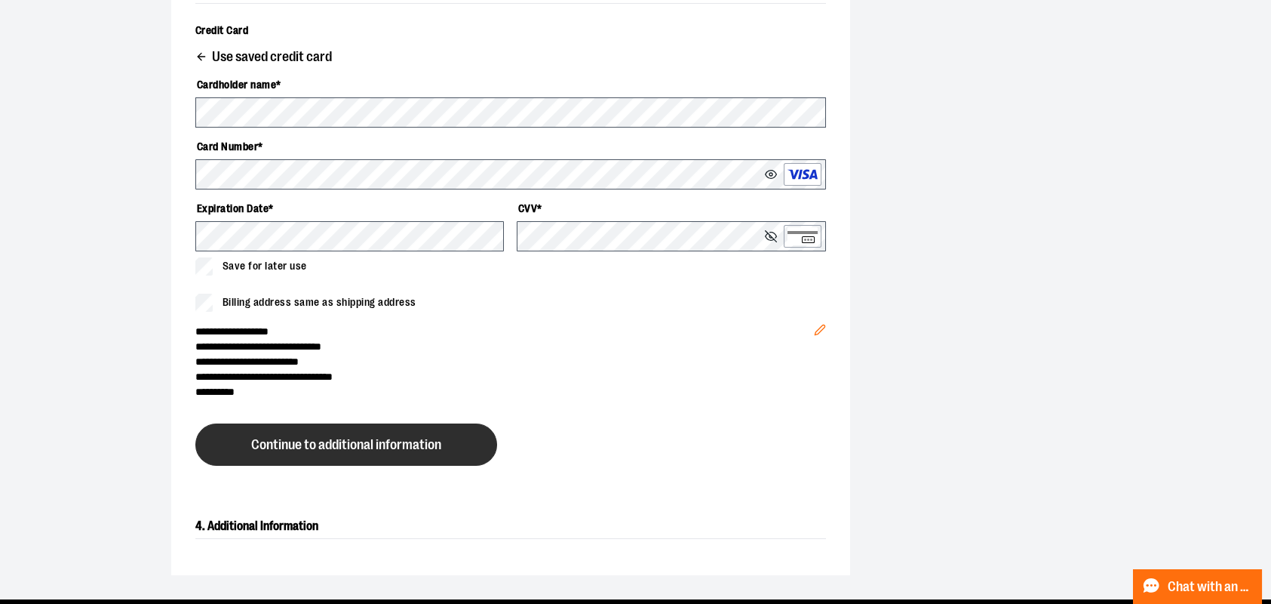
click at [330, 444] on span "Continue to additional information" at bounding box center [346, 445] width 190 height 14
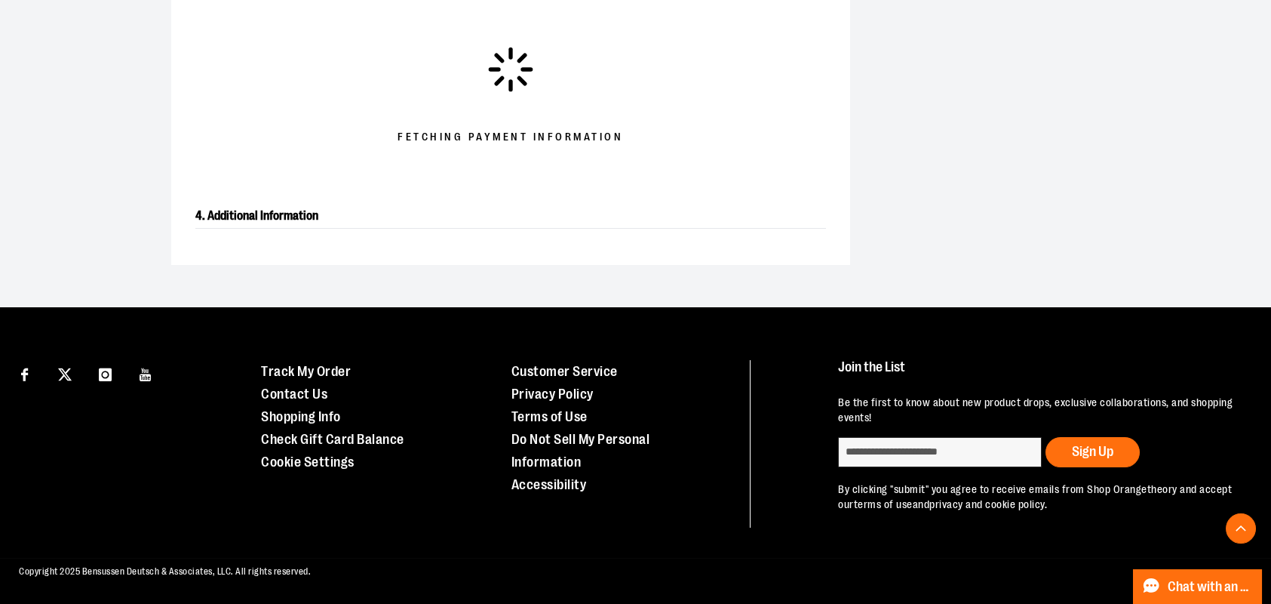
scroll to position [372, 0]
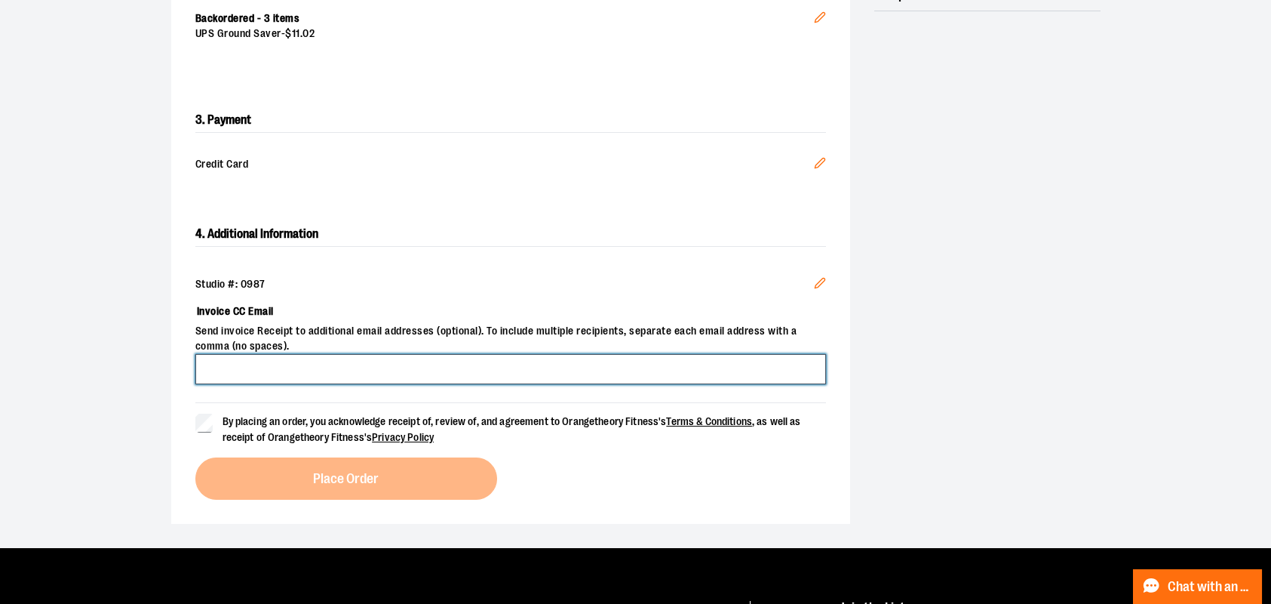
click at [288, 367] on input "Invoice CC Email" at bounding box center [510, 369] width 631 height 30
click at [448, 360] on input "**********" at bounding box center [510, 369] width 631 height 30
type input "**********"
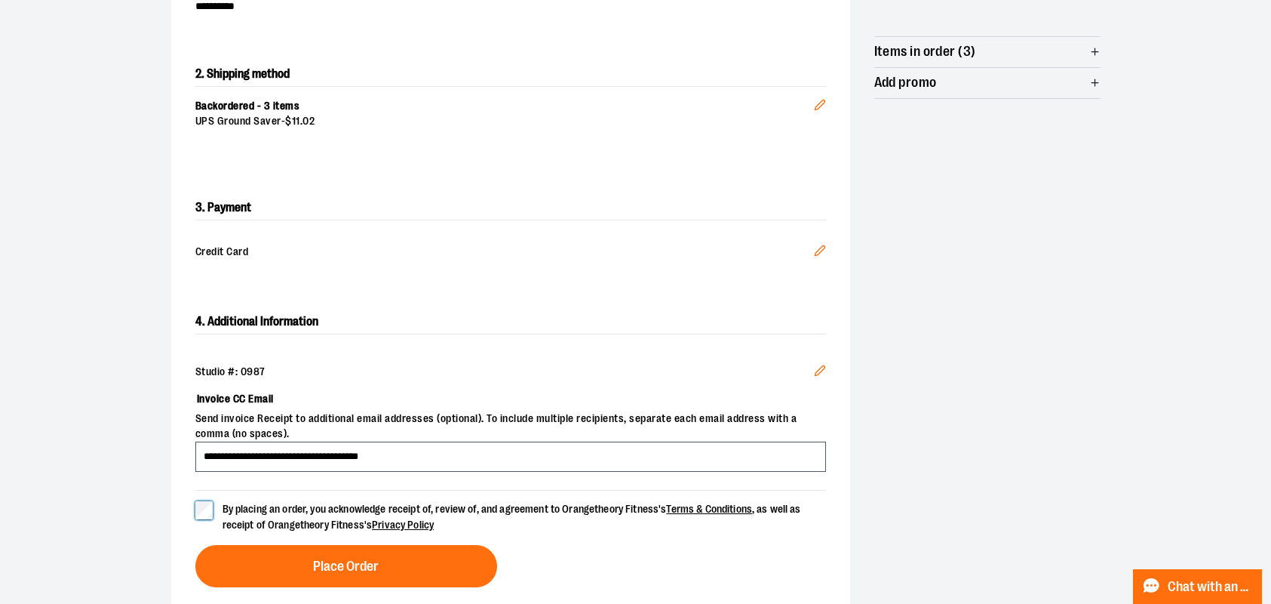
scroll to position [302, 0]
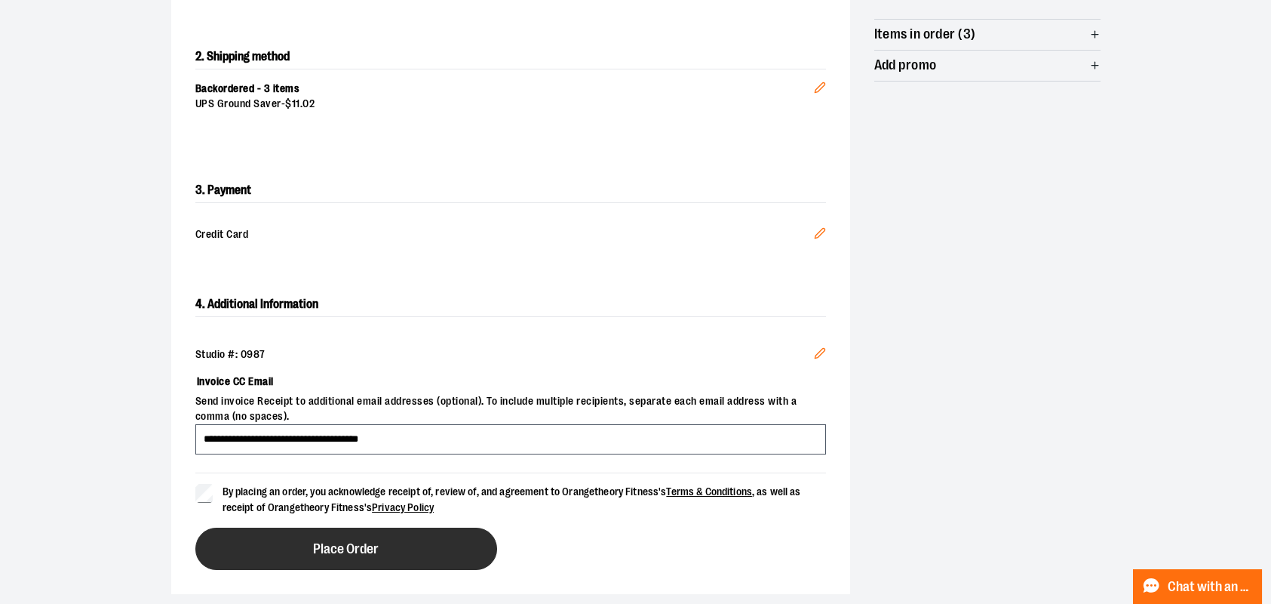
click at [335, 558] on button "Place Order" at bounding box center [346, 548] width 302 height 42
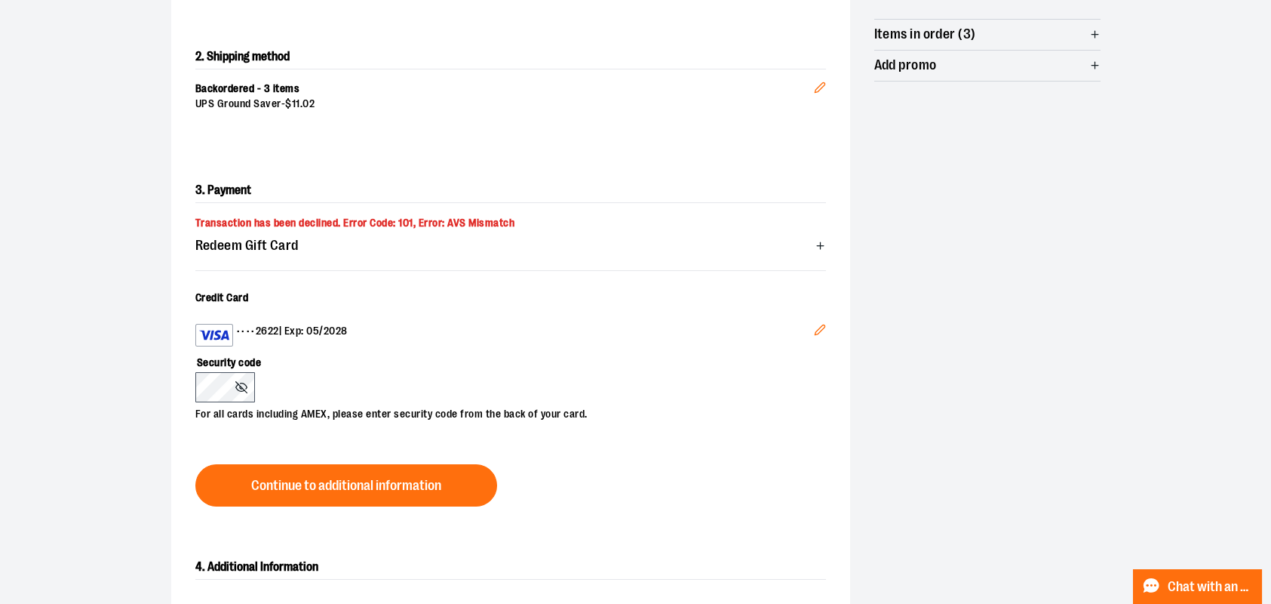
click at [818, 326] on icon "Edit" at bounding box center [820, 330] width 12 height 12
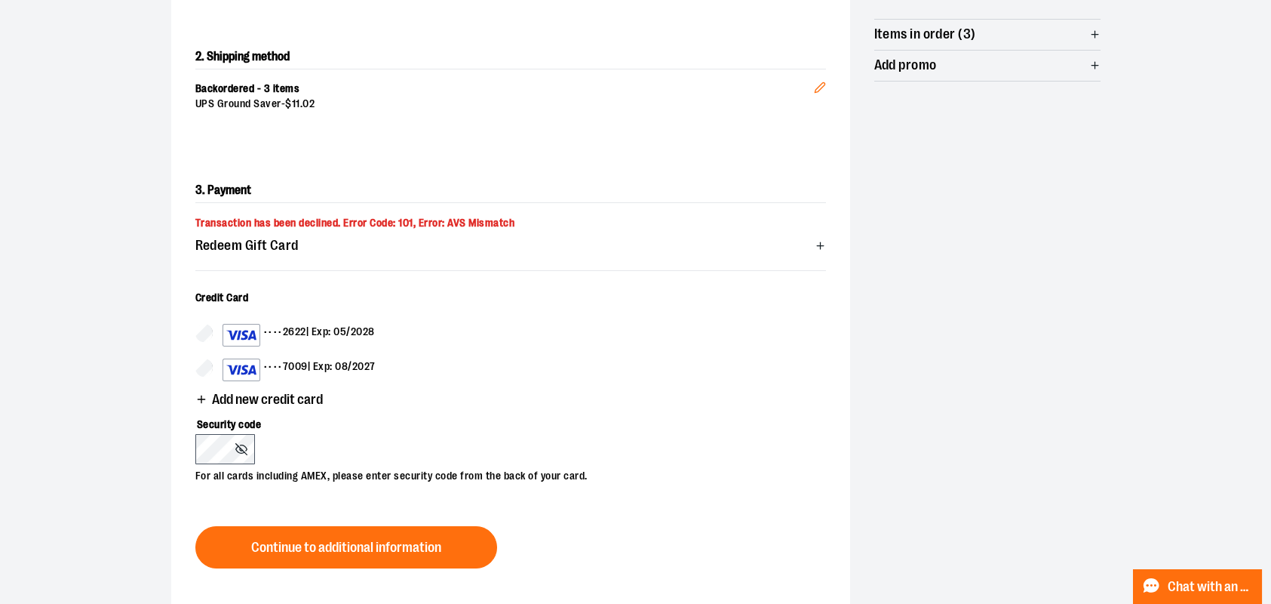
click at [288, 395] on span "Add new credit card" at bounding box center [267, 399] width 111 height 14
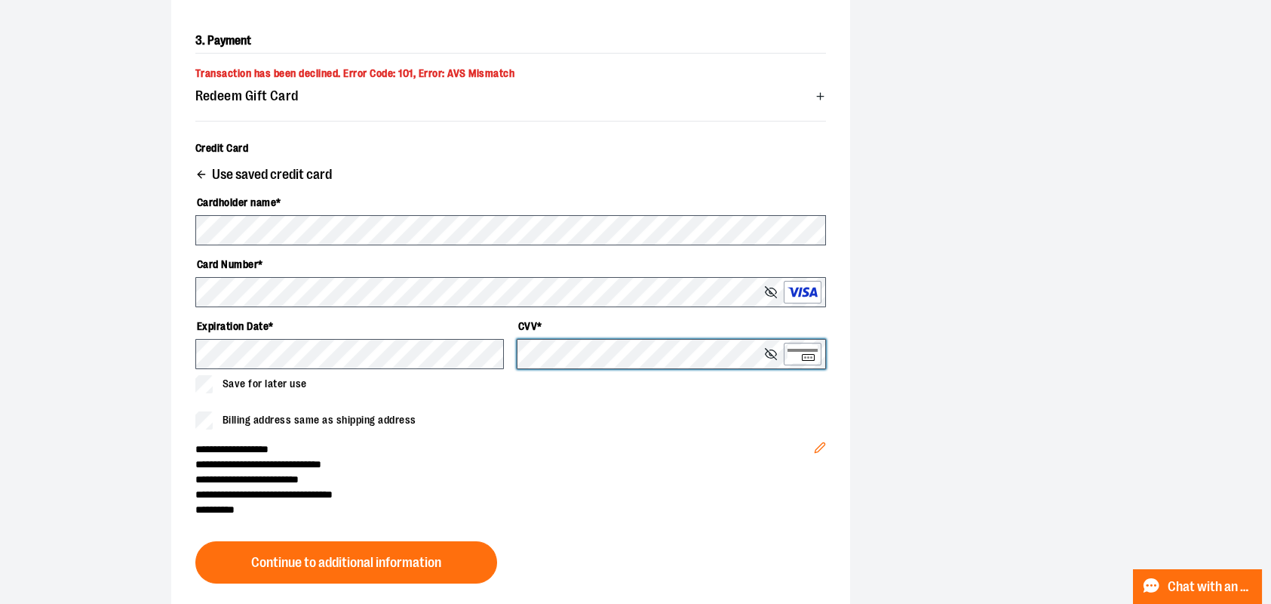
scroll to position [502, 0]
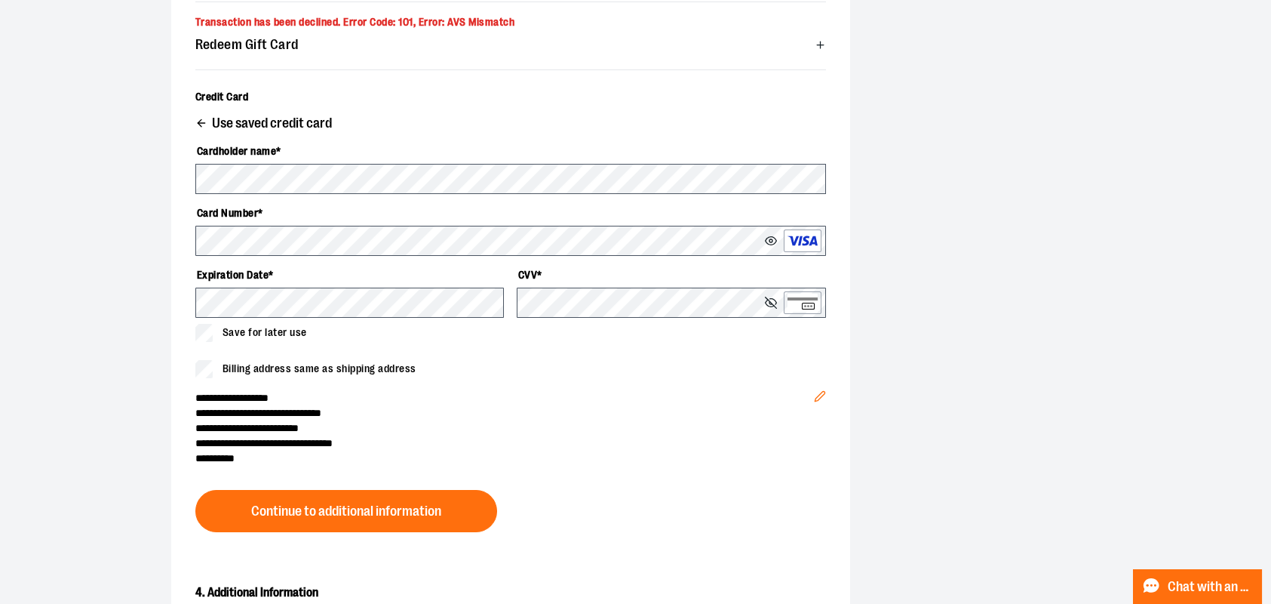
click at [818, 398] on icon "Edit" at bounding box center [820, 396] width 12 height 12
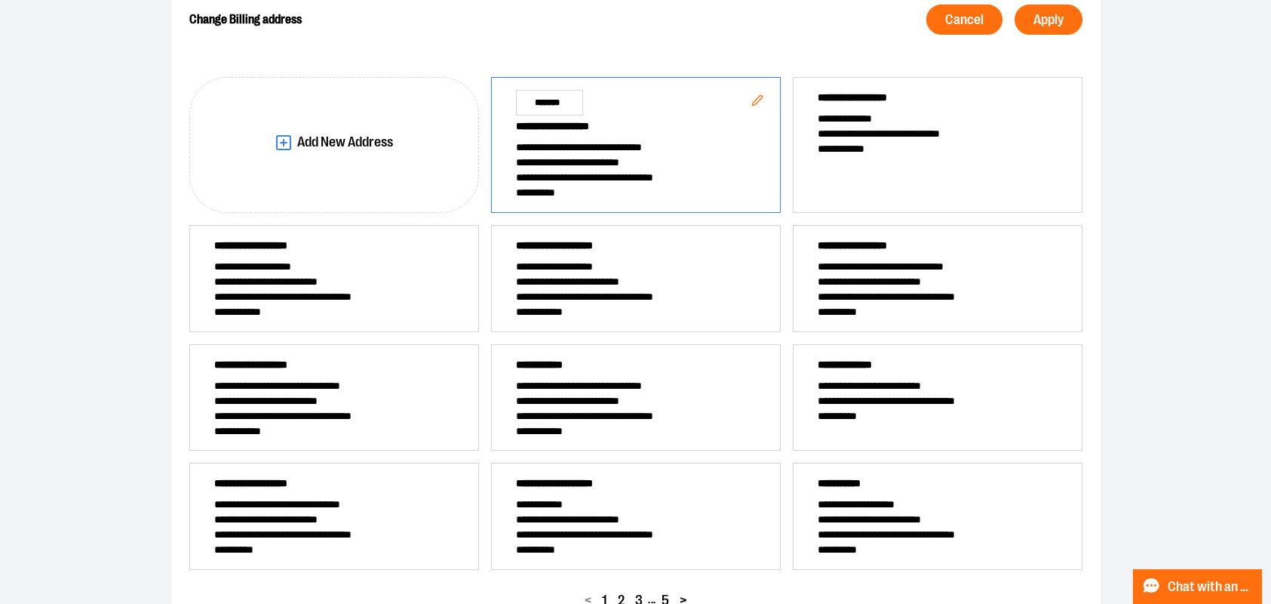
scroll to position [191, 0]
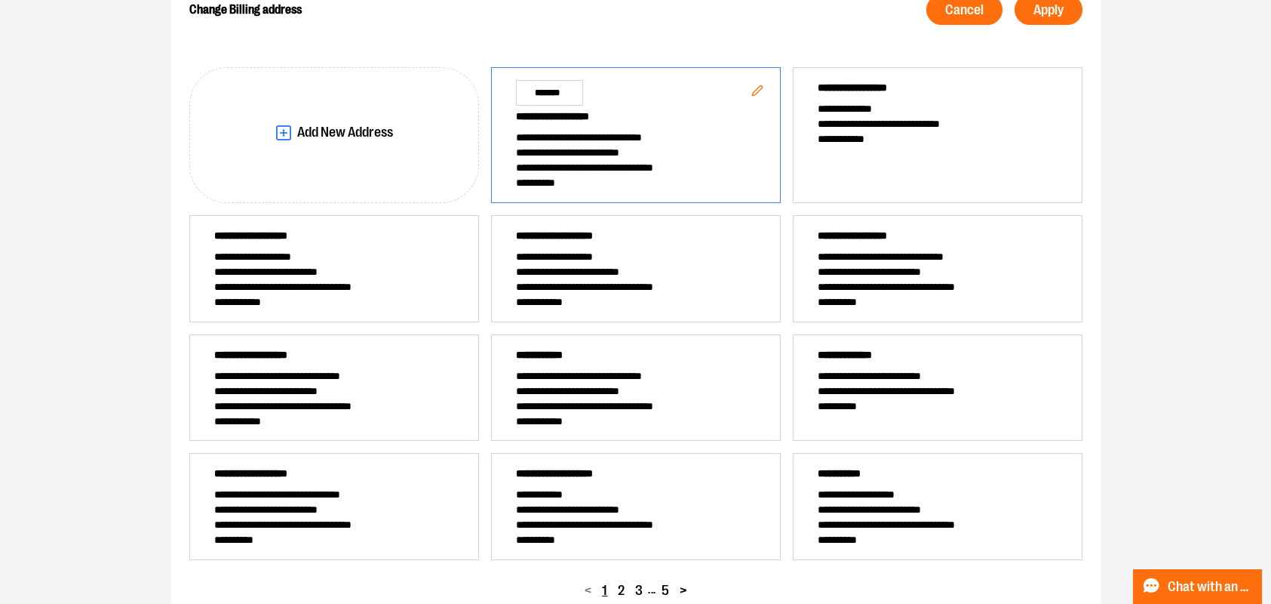
click at [818, 398] on span "**********" at bounding box center [938, 405] width 240 height 15
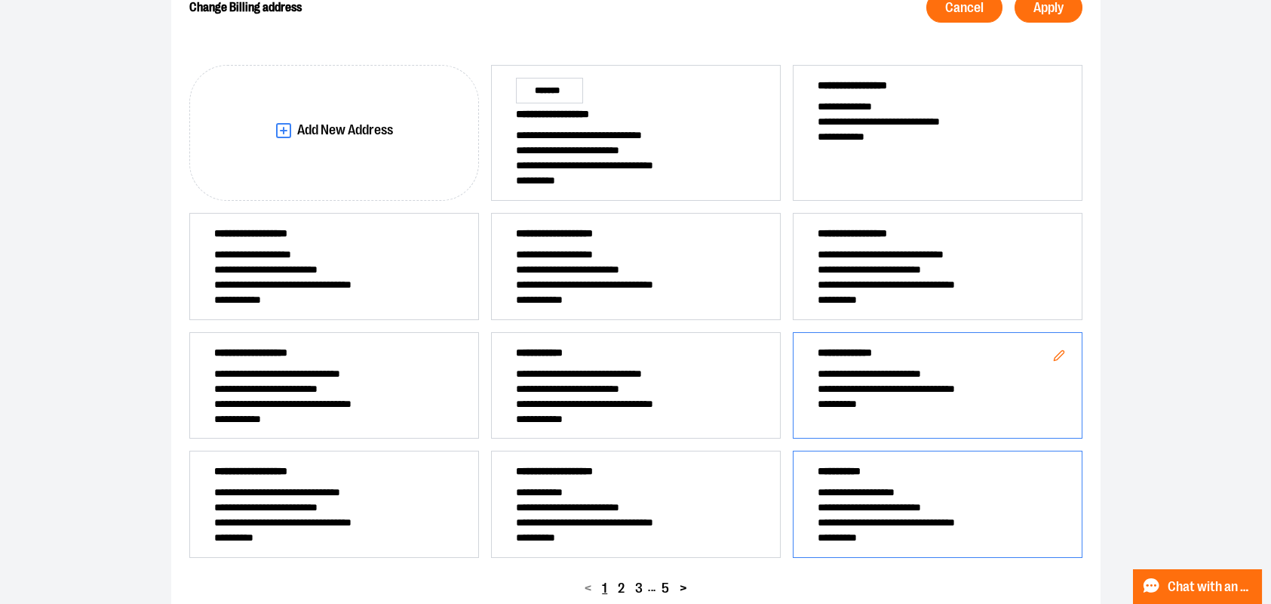
scroll to position [290, 0]
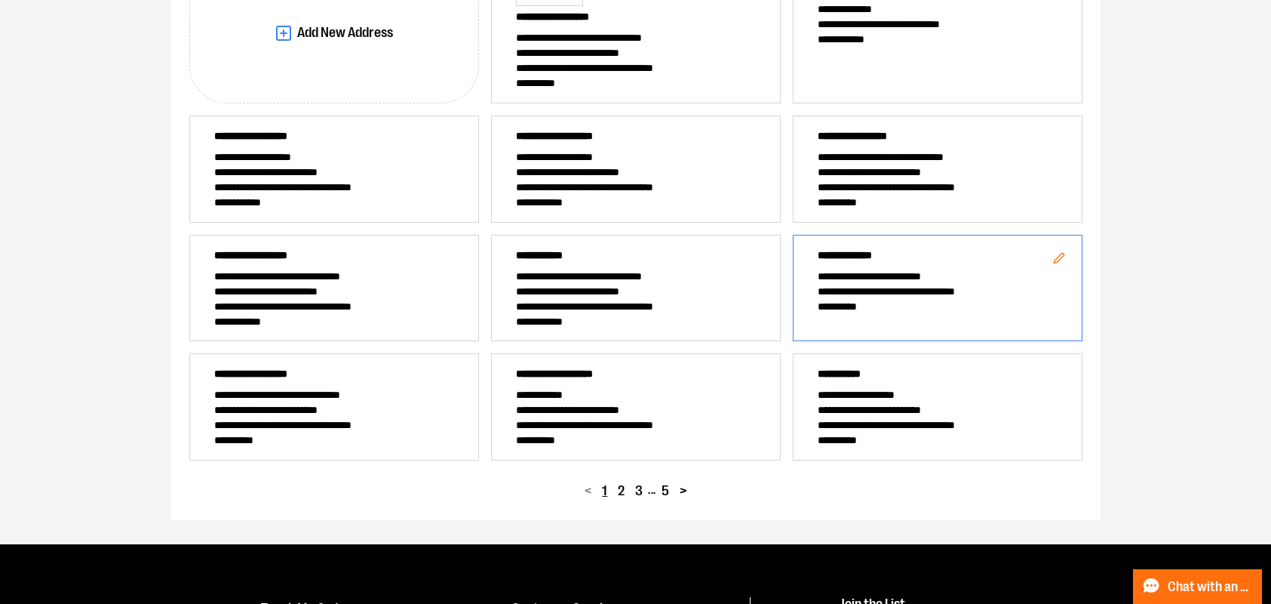
click at [684, 495] on span ">" at bounding box center [683, 491] width 7 height 14
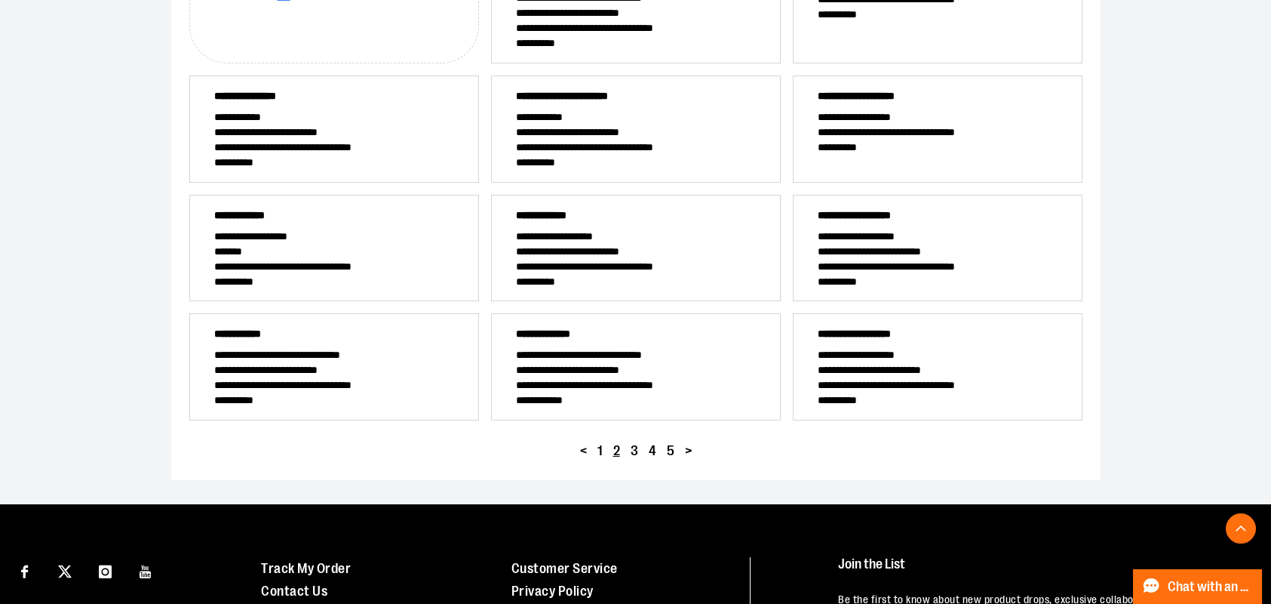
scroll to position [342, 0]
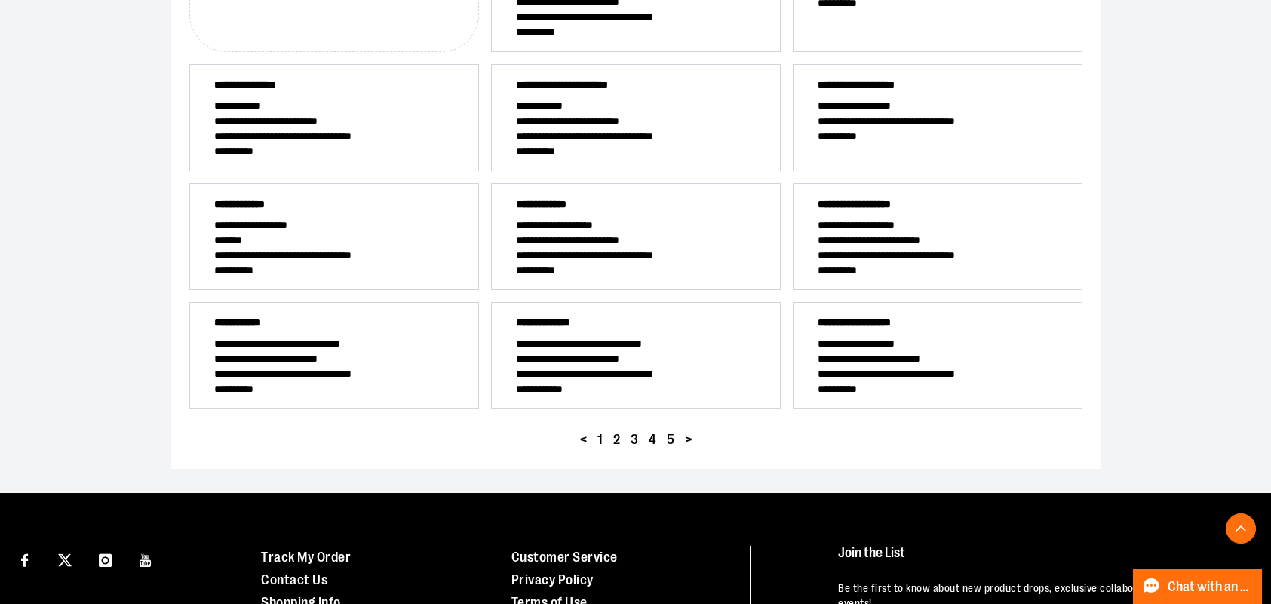
click at [685, 443] on span ">" at bounding box center [688, 439] width 7 height 14
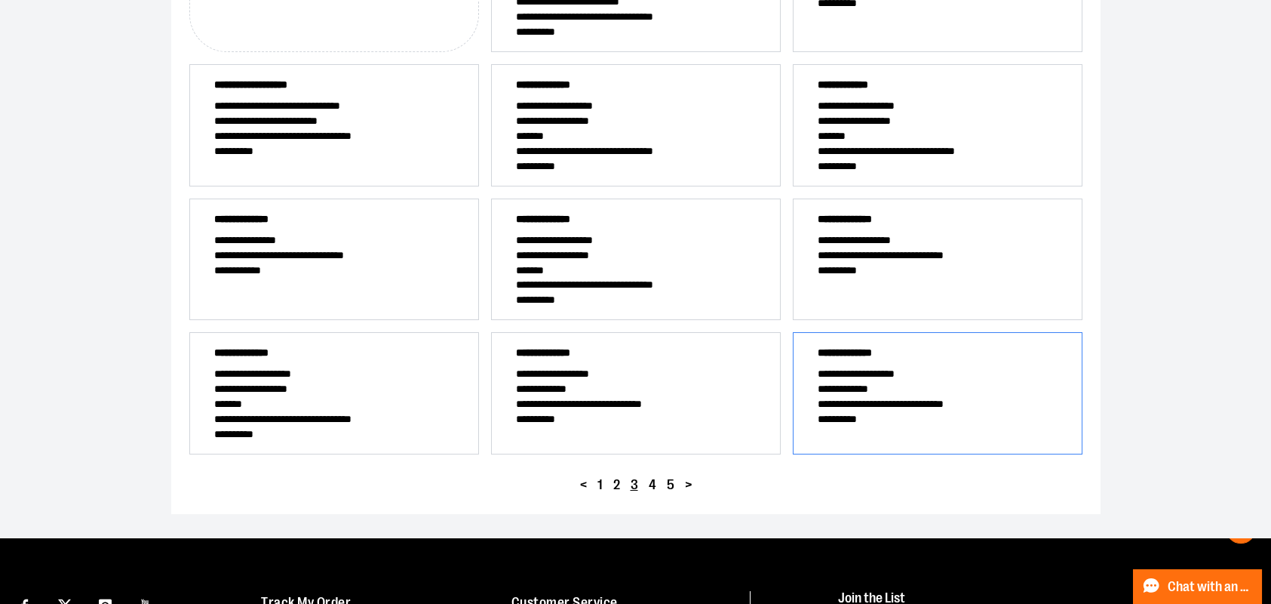
click at [858, 411] on span "**********" at bounding box center [938, 418] width 240 height 15
click at [875, 411] on span "**********" at bounding box center [938, 418] width 240 height 15
click at [893, 407] on span "**********" at bounding box center [938, 403] width 240 height 15
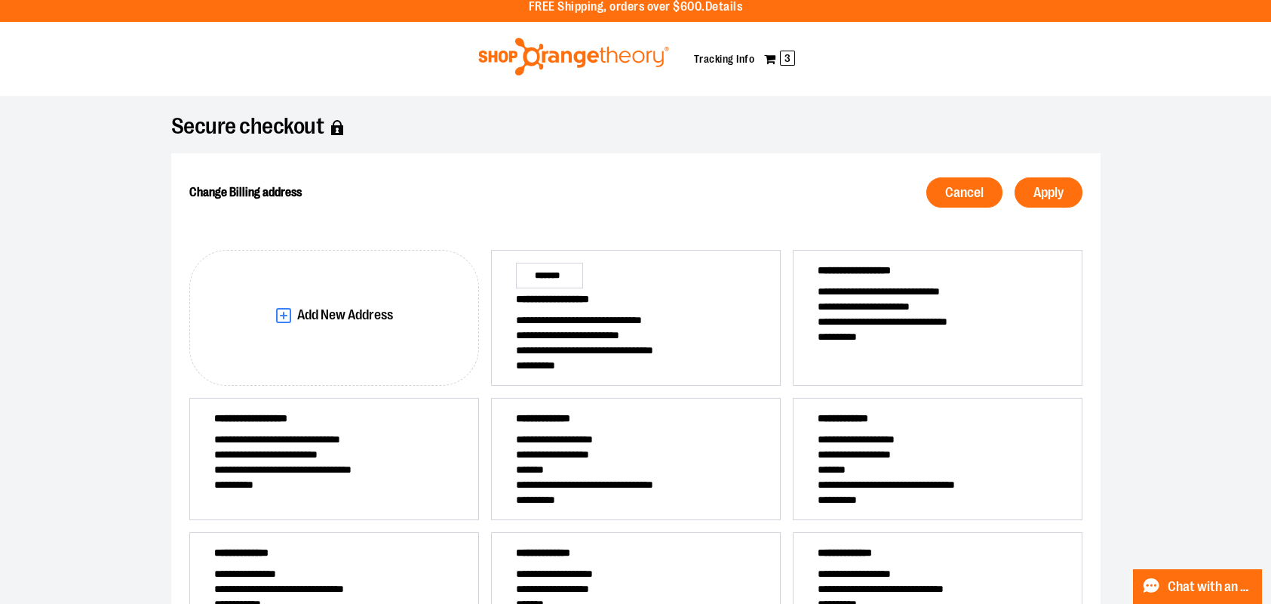
scroll to position [0, 0]
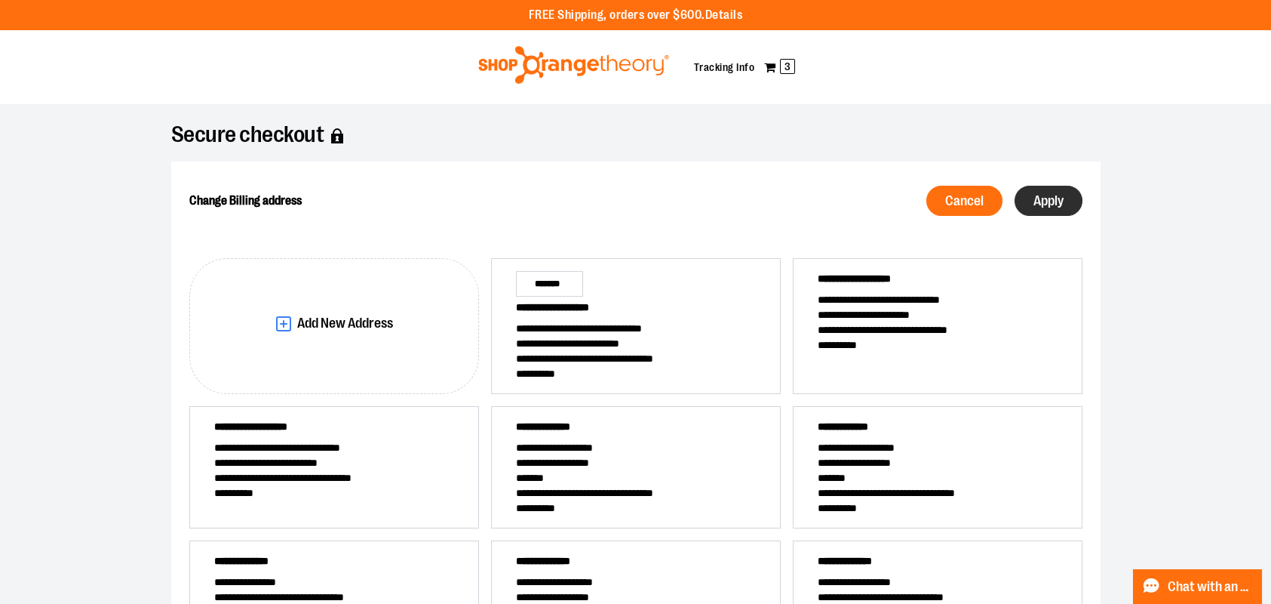
click at [1040, 200] on span "Apply" at bounding box center [1049, 201] width 30 height 14
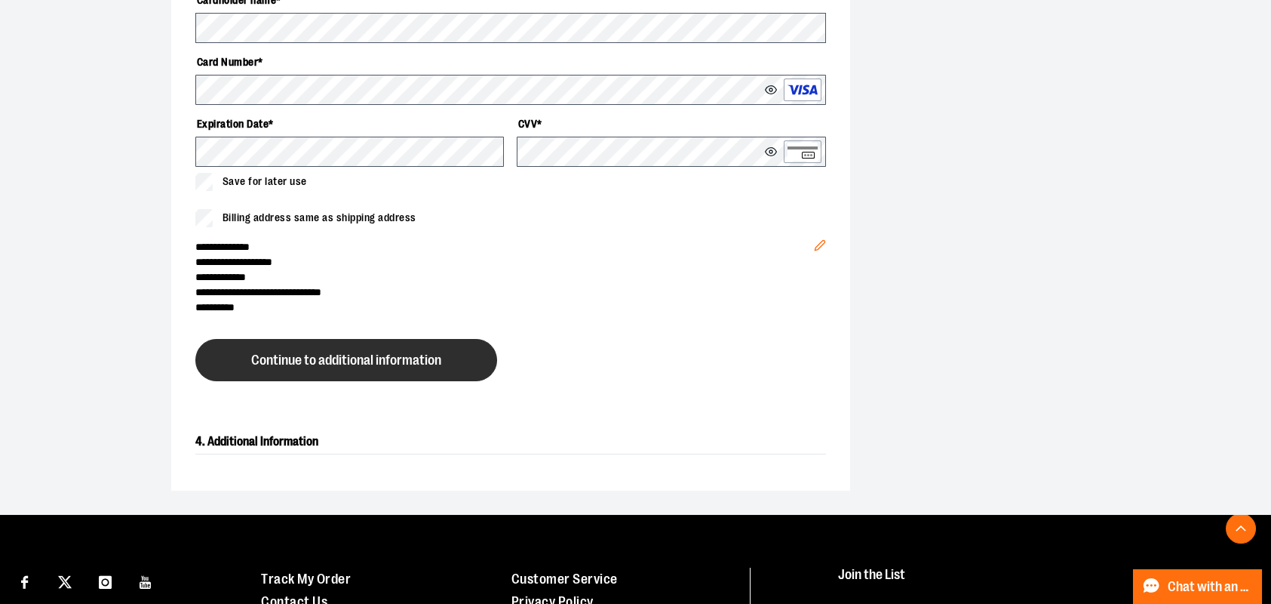
click at [371, 358] on span "Continue to additional information" at bounding box center [346, 360] width 190 height 14
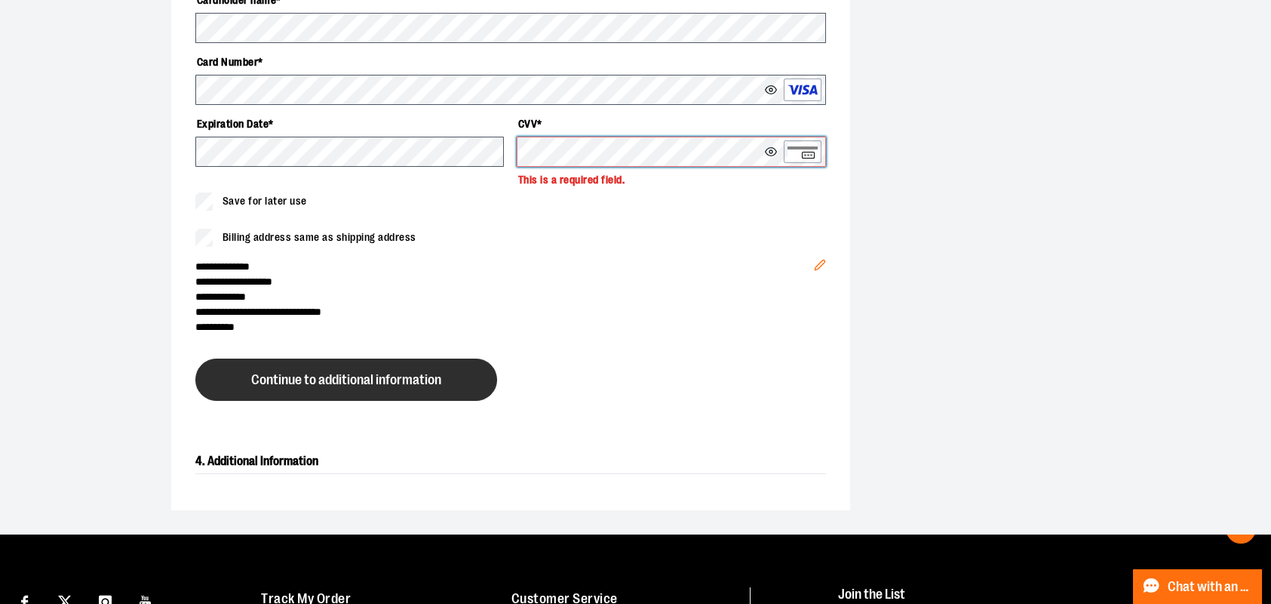
scroll to position [516, 0]
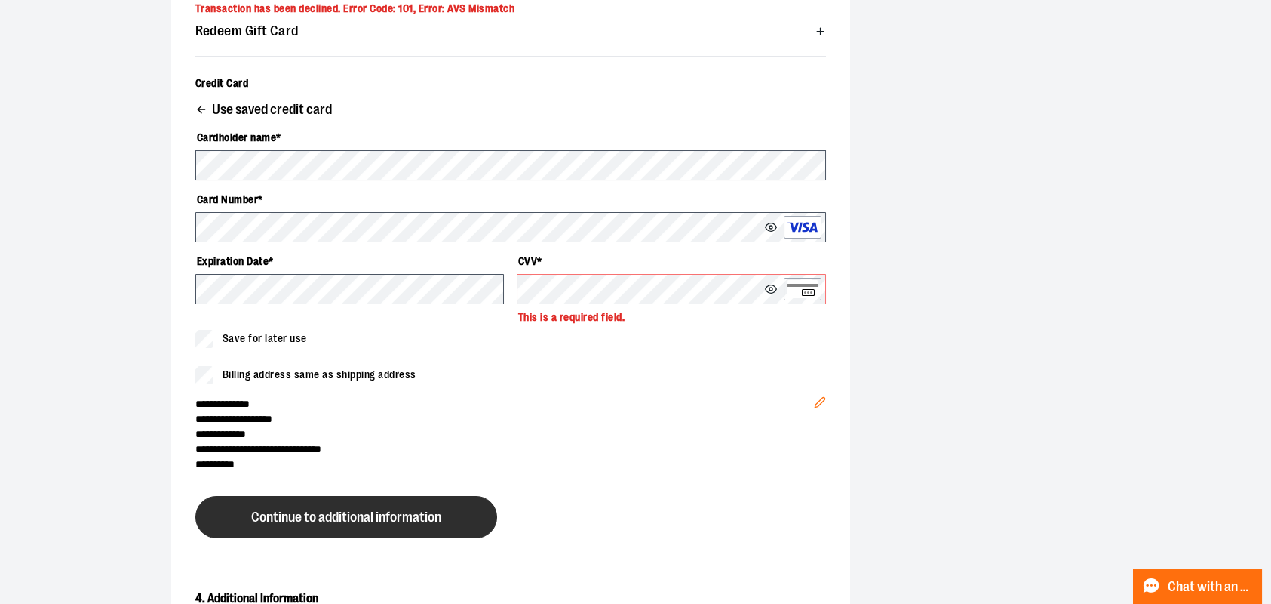
click at [359, 506] on button "Continue to additional information" at bounding box center [346, 517] width 302 height 42
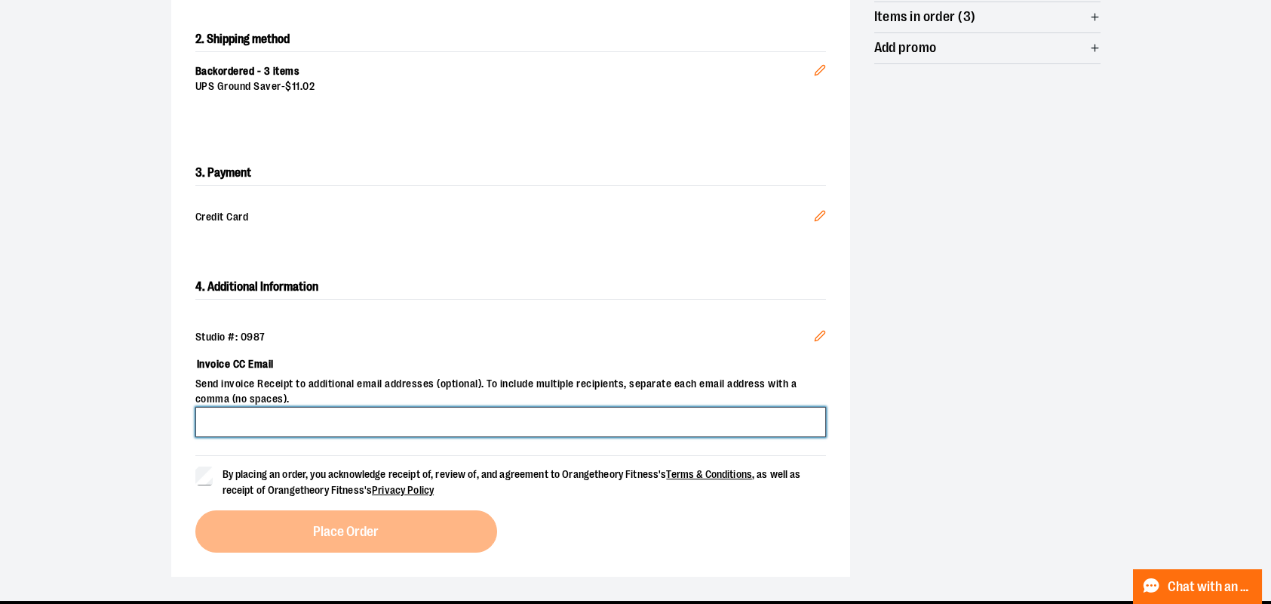
click at [356, 426] on input "Invoice CC Email" at bounding box center [510, 422] width 631 height 30
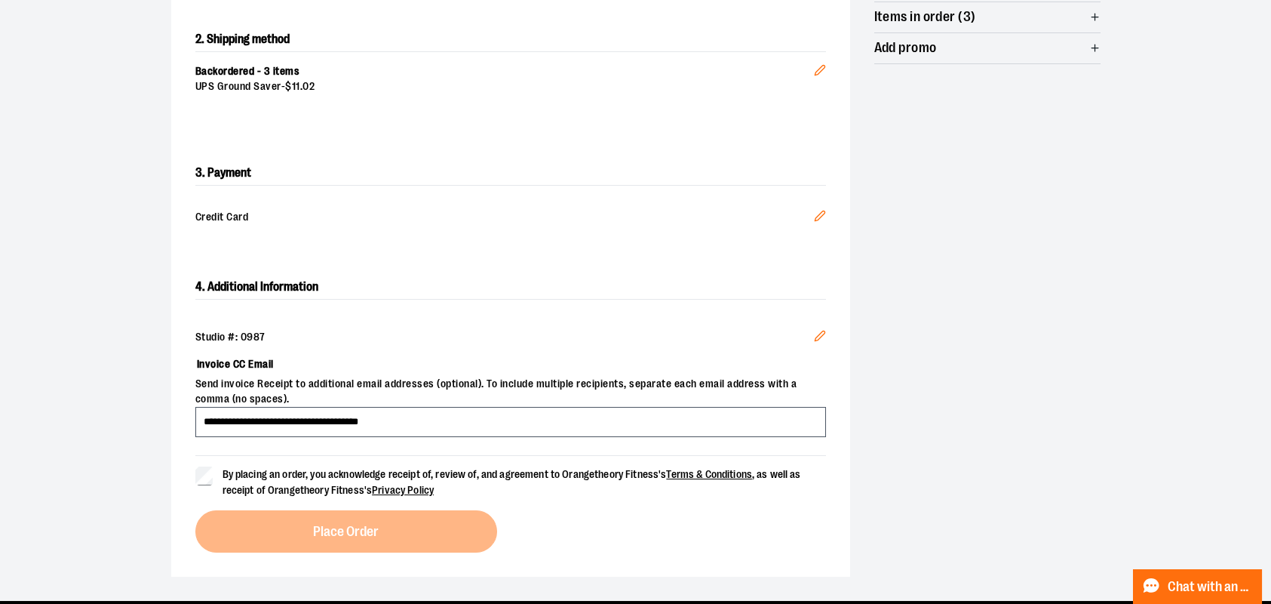
click at [195, 470] on div "**********" at bounding box center [510, 413] width 679 height 326
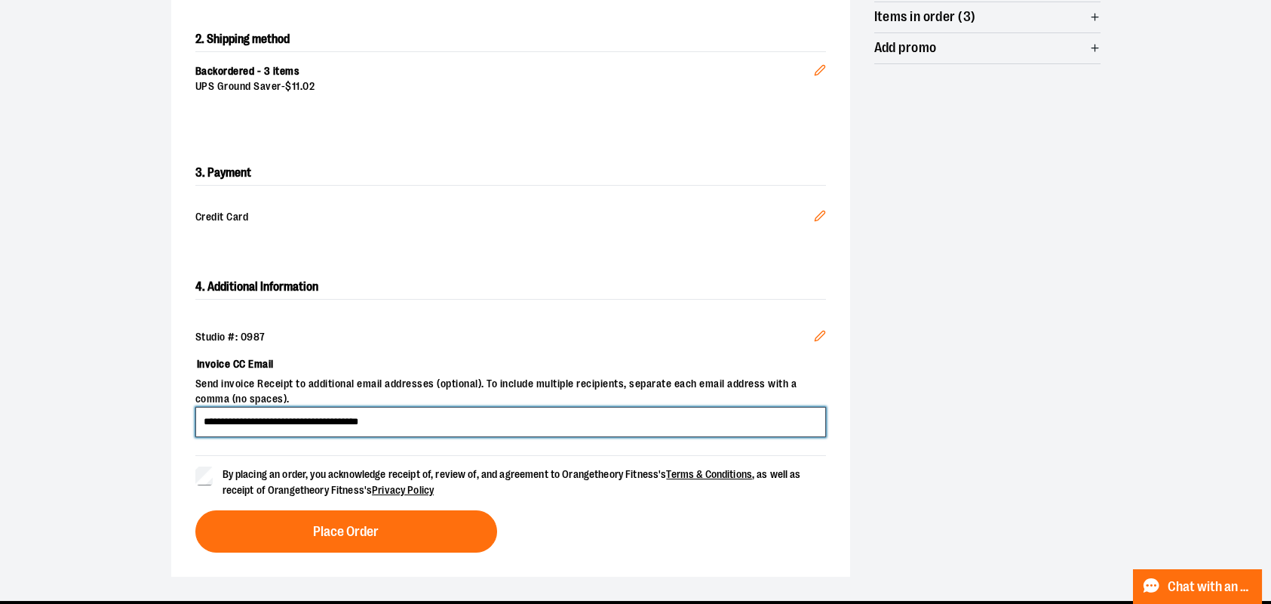
click at [421, 425] on input "**********" at bounding box center [510, 422] width 631 height 30
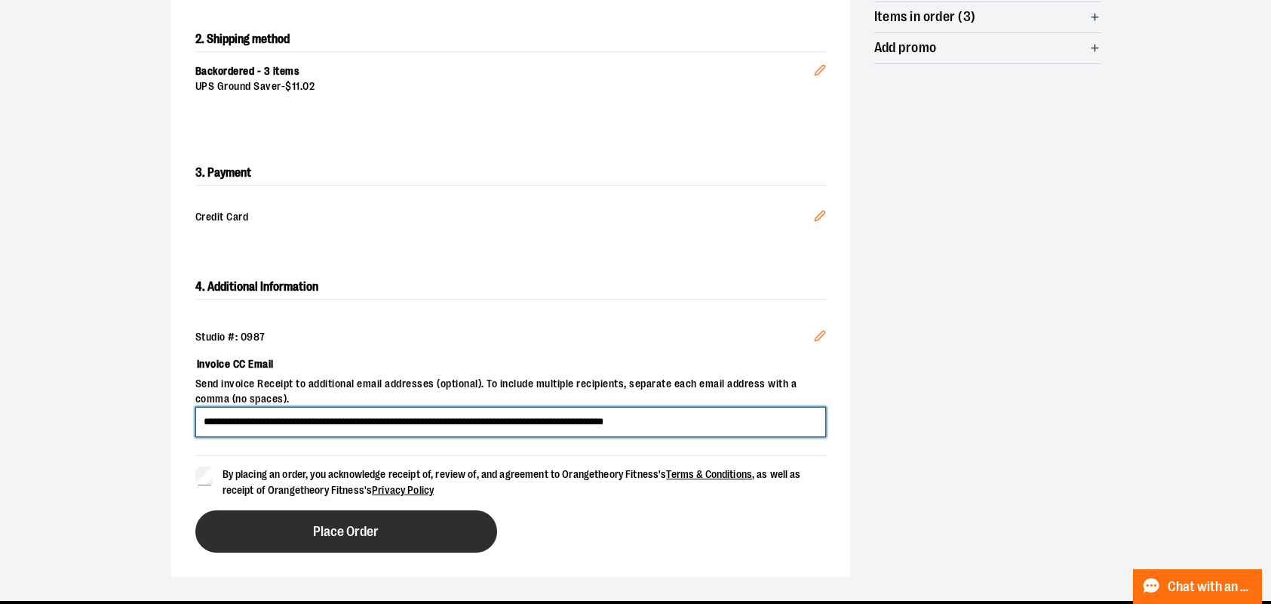
type input "**********"
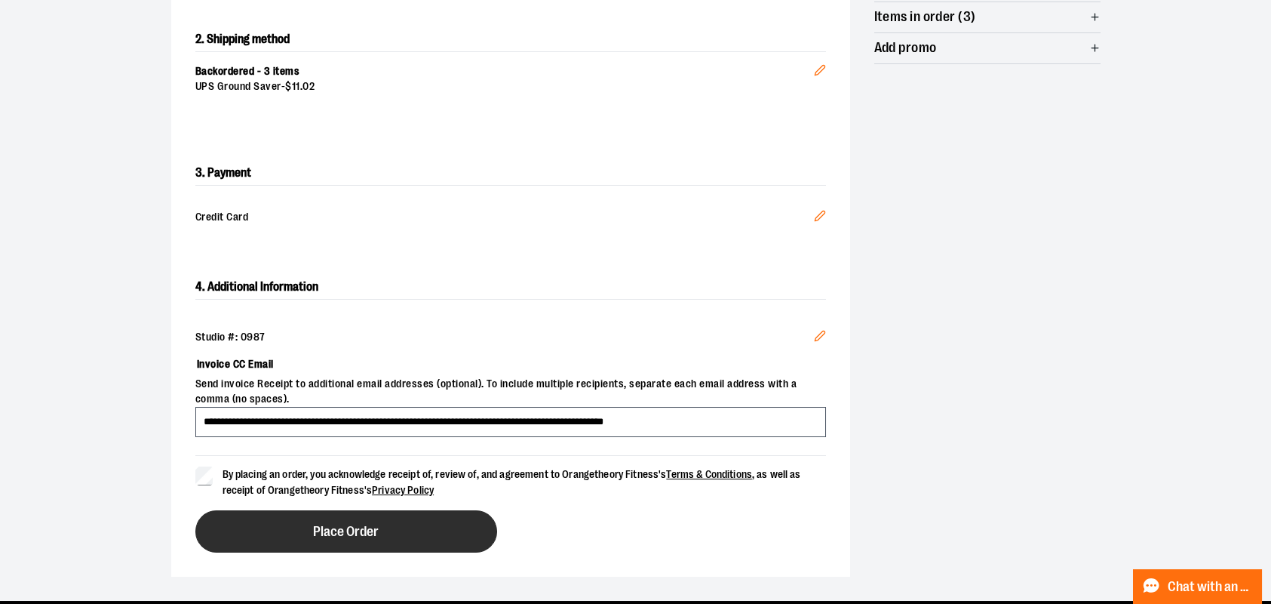
click at [354, 530] on span "Place Order" at bounding box center [346, 531] width 66 height 14
